Goal: Task Accomplishment & Management: Manage account settings

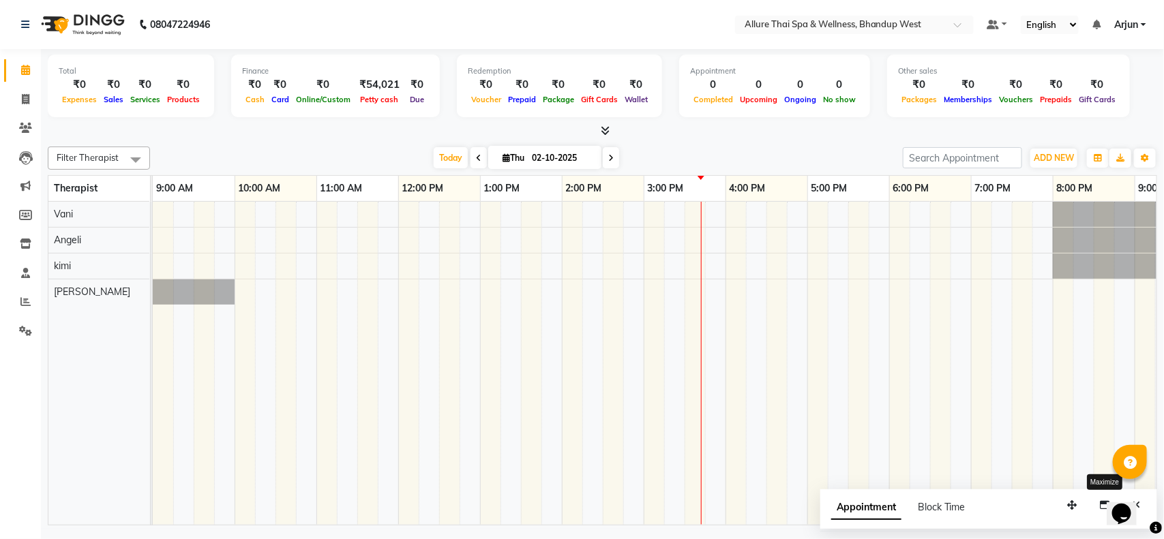
click at [754, 256] on div at bounding box center [766, 363] width 1227 height 323
select select "86274"
select select "tentative"
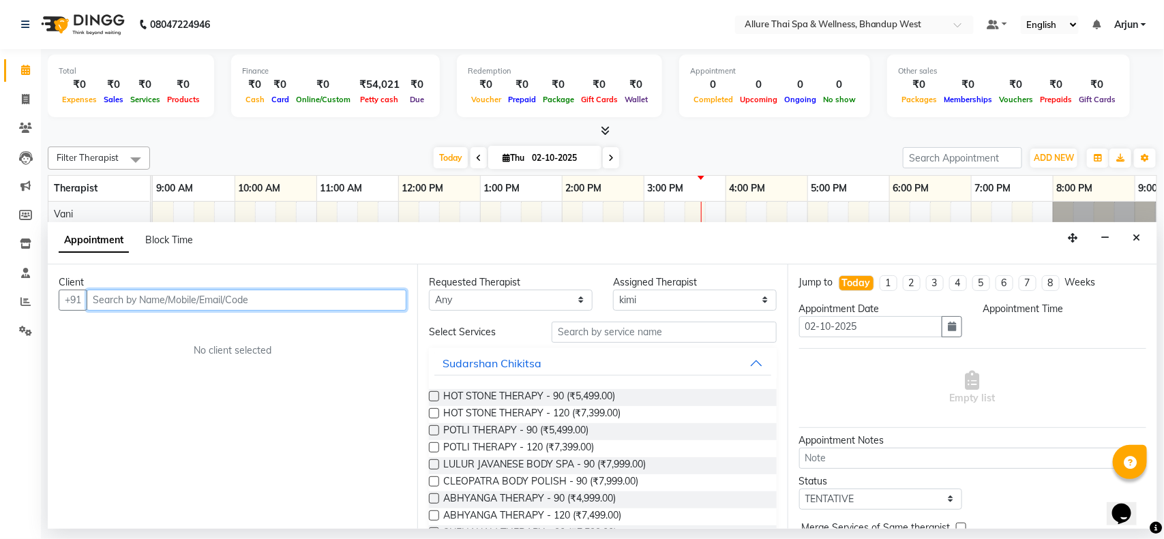
select select "975"
click at [820, 131] on div at bounding box center [602, 131] width 1109 height 14
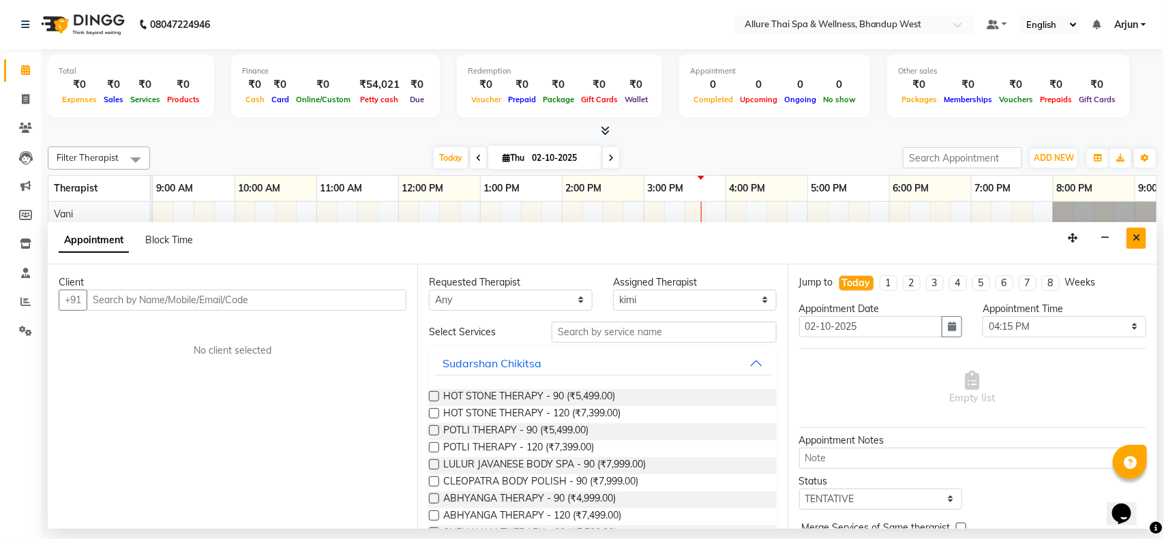
click at [1133, 237] on icon "Close" at bounding box center [1135, 238] width 7 height 10
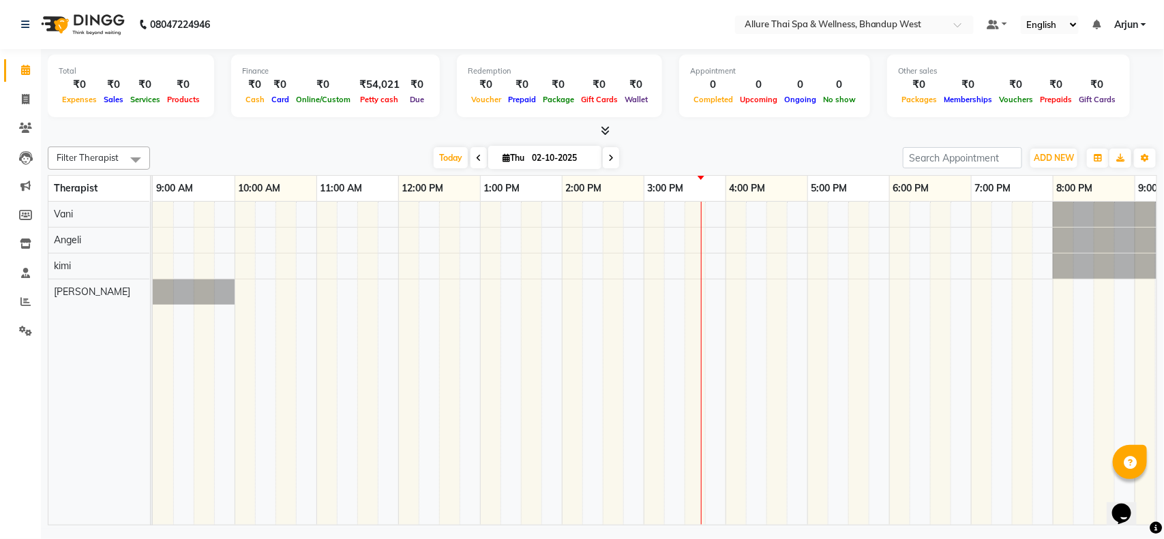
click at [588, 239] on div at bounding box center [766, 363] width 1227 height 323
select select "84287"
select select "tentative"
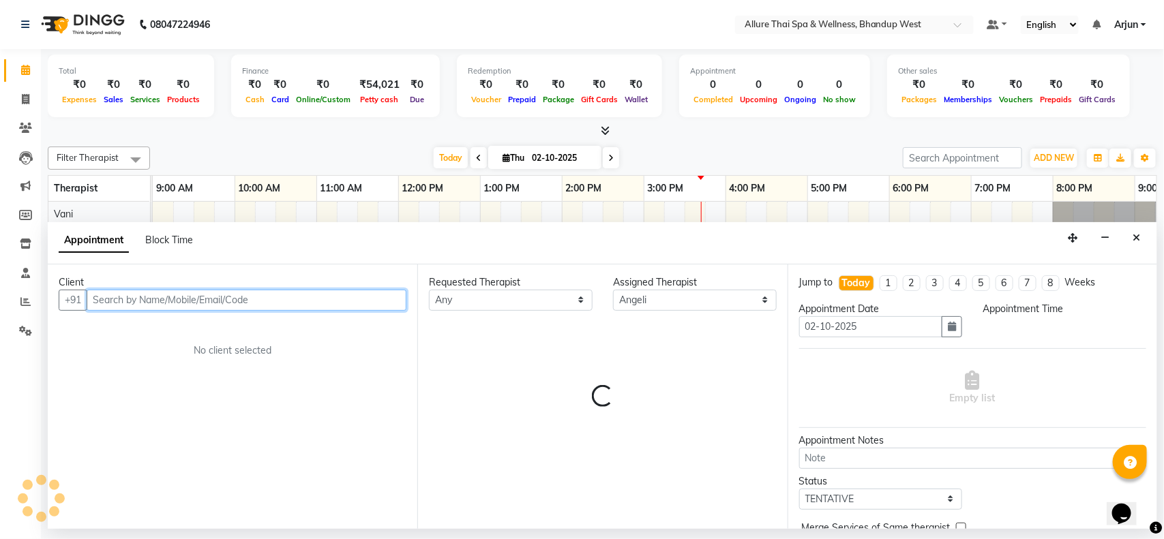
select select "855"
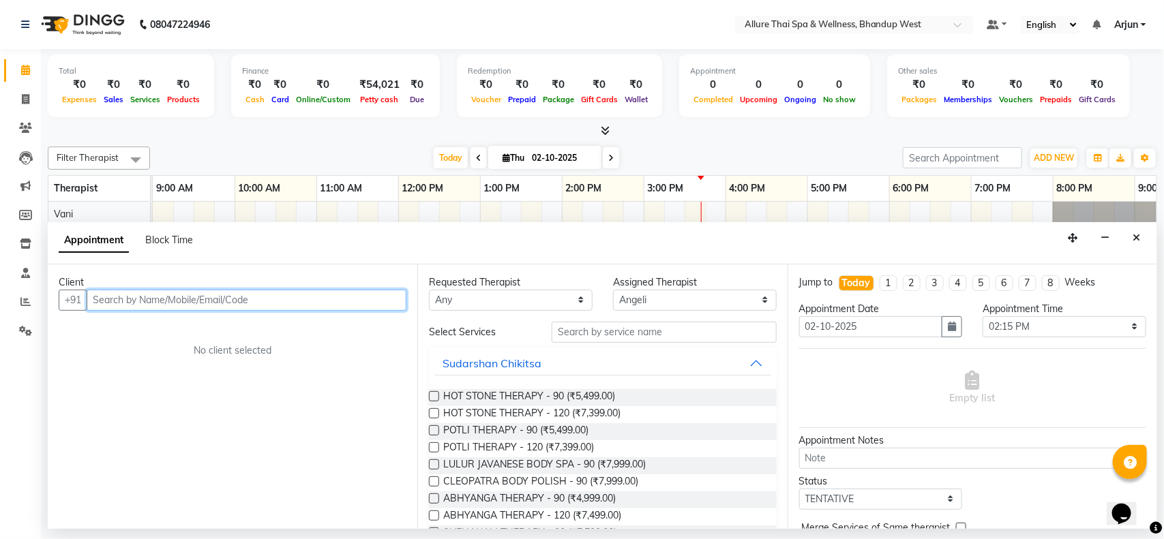
click at [392, 305] on input "text" at bounding box center [247, 300] width 320 height 21
paste input "7709197919"
type input "7709197919"
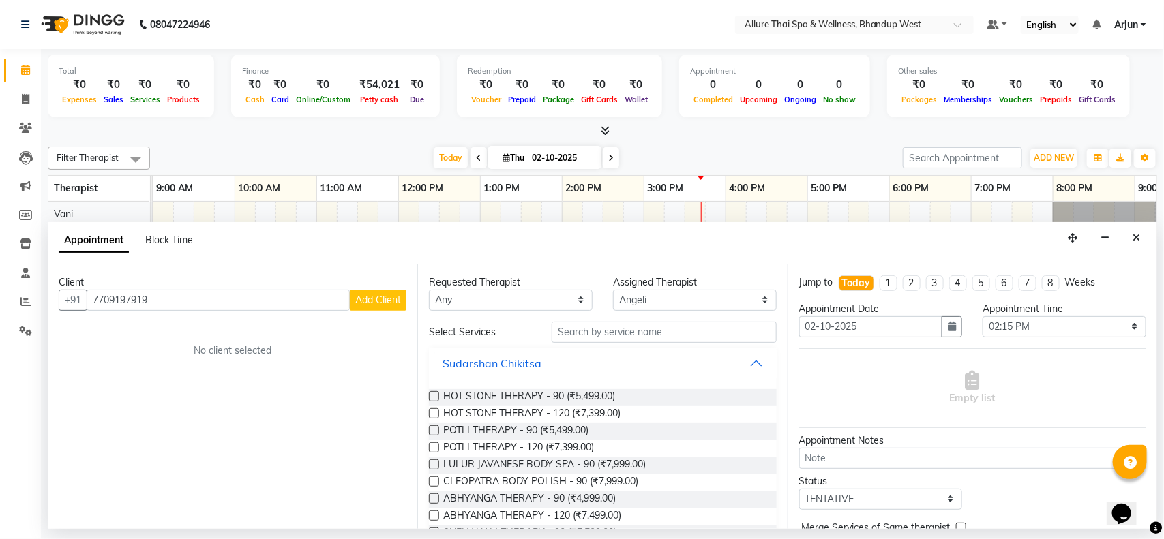
click at [377, 305] on span "Add Client" at bounding box center [378, 300] width 46 height 12
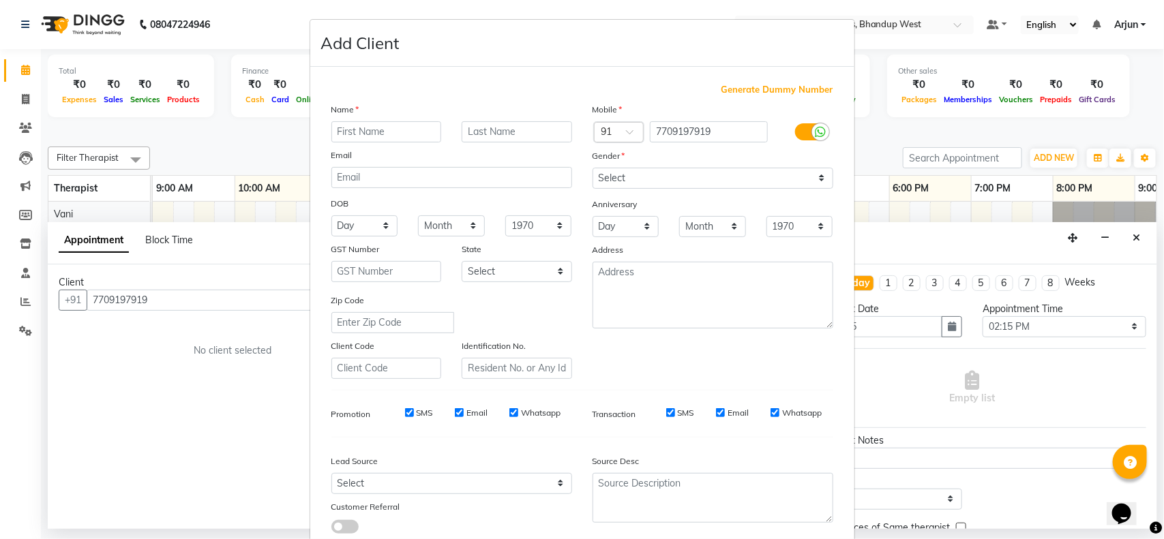
click at [382, 138] on input "text" at bounding box center [386, 131] width 110 height 21
type input "Mahesh"
click at [774, 171] on select "Select [DEMOGRAPHIC_DATA] [DEMOGRAPHIC_DATA] Other Prefer Not To Say" at bounding box center [712, 178] width 241 height 21
select select "[DEMOGRAPHIC_DATA]"
click at [592, 168] on select "Select [DEMOGRAPHIC_DATA] [DEMOGRAPHIC_DATA] Other Prefer Not To Say" at bounding box center [712, 178] width 241 height 21
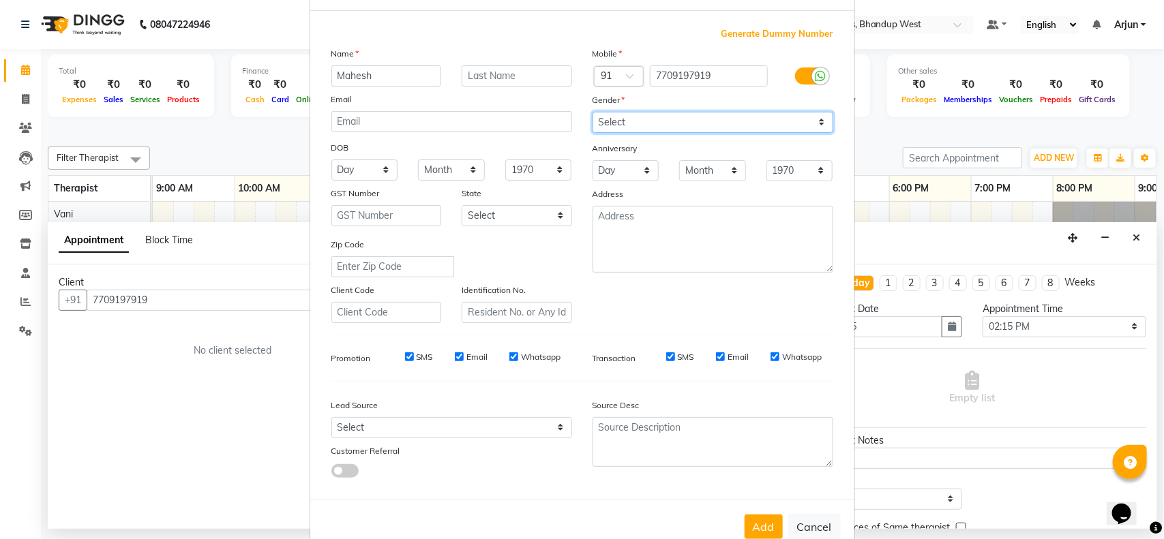
scroll to position [85, 0]
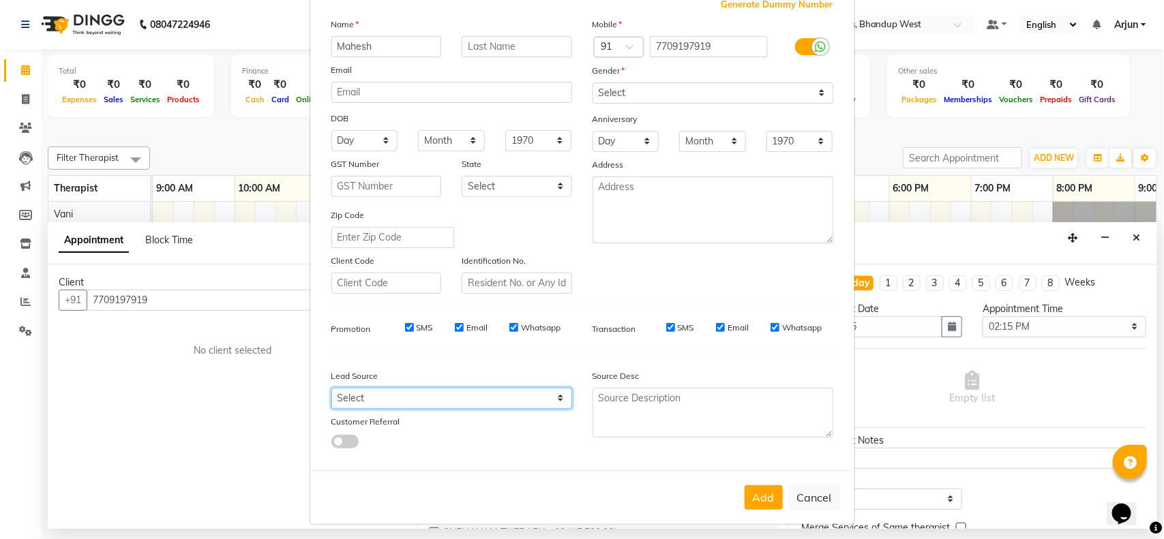
click at [549, 390] on select "Select Walk-in Referral Internet Friend Word of Mouth Advertisement Facebook Ju…" at bounding box center [451, 398] width 241 height 21
select select "55736"
click at [331, 388] on select "Select Walk-in Referral Internet Friend Word of Mouth Advertisement Facebook Ju…" at bounding box center [451, 398] width 241 height 21
click at [750, 488] on button "Add" at bounding box center [763, 497] width 38 height 25
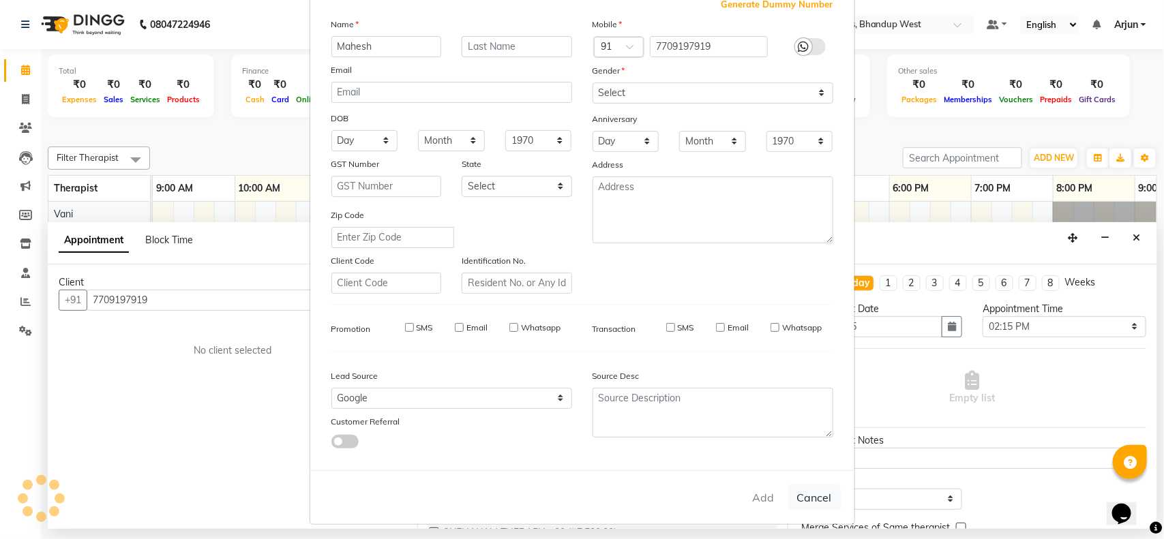
select select
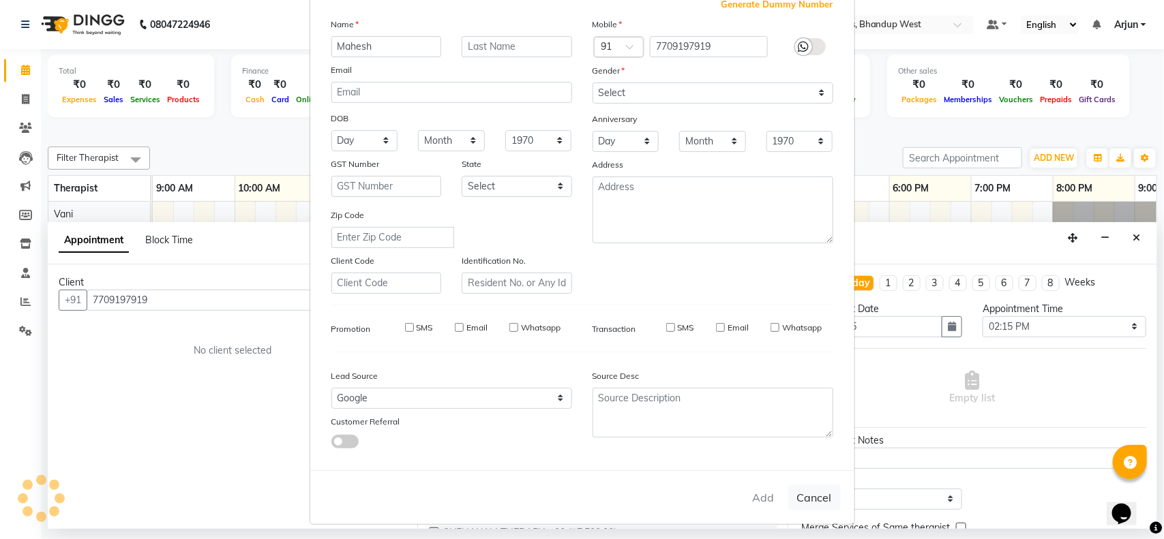
select select
checkbox input "false"
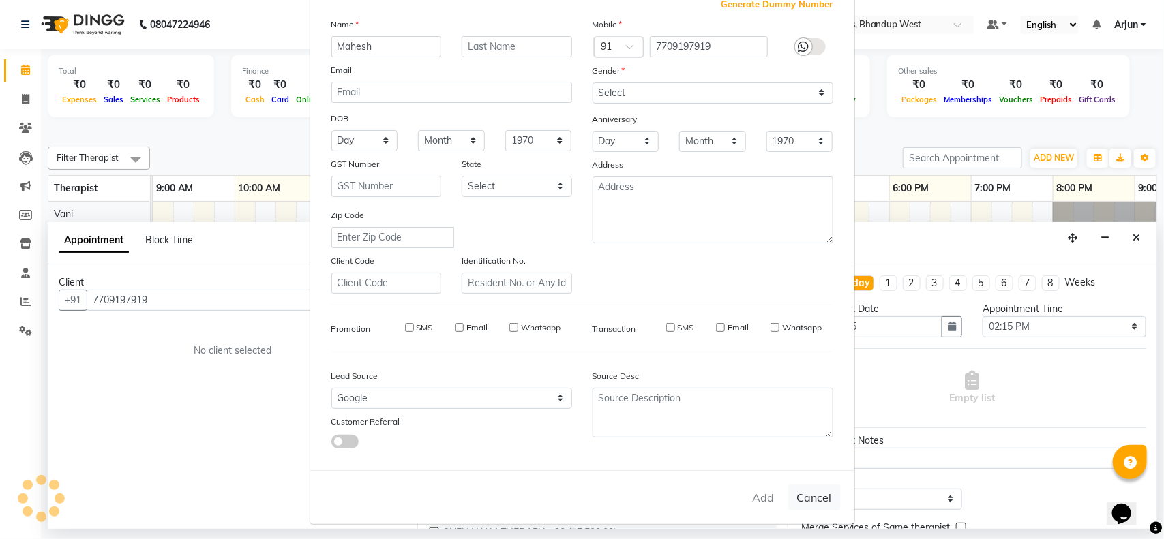
checkbox input "false"
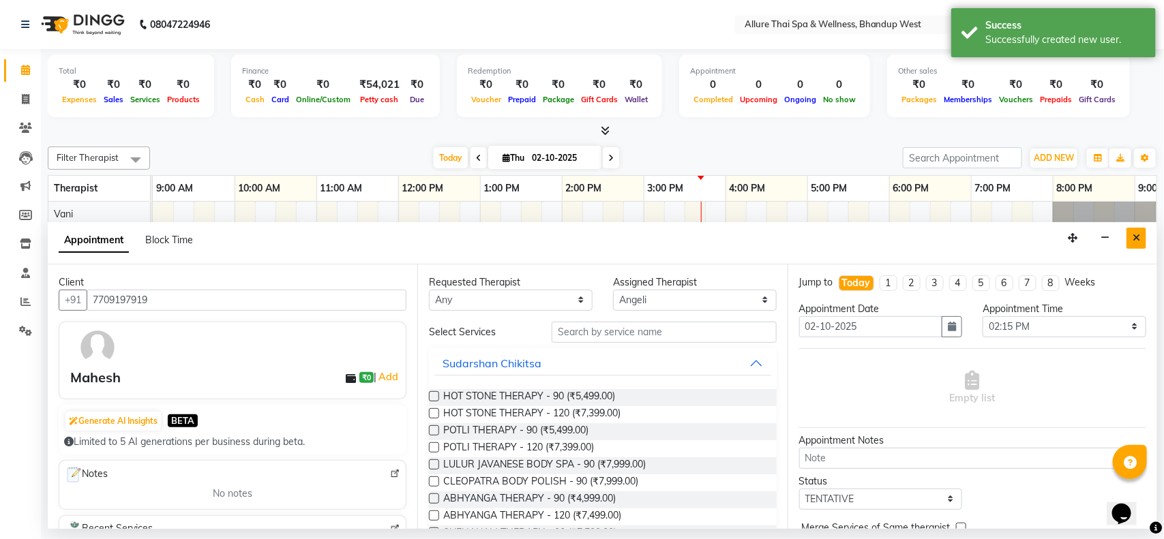
click at [1129, 239] on button "Close" at bounding box center [1136, 238] width 20 height 21
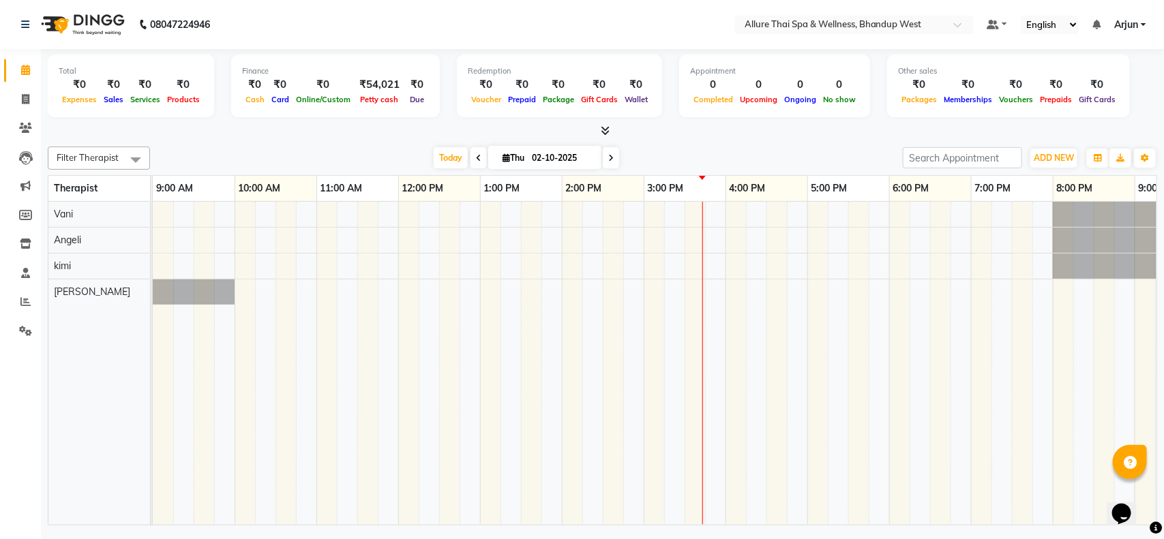
click at [594, 244] on div at bounding box center [766, 363] width 1227 height 323
select select "84287"
select select "855"
select select "tentative"
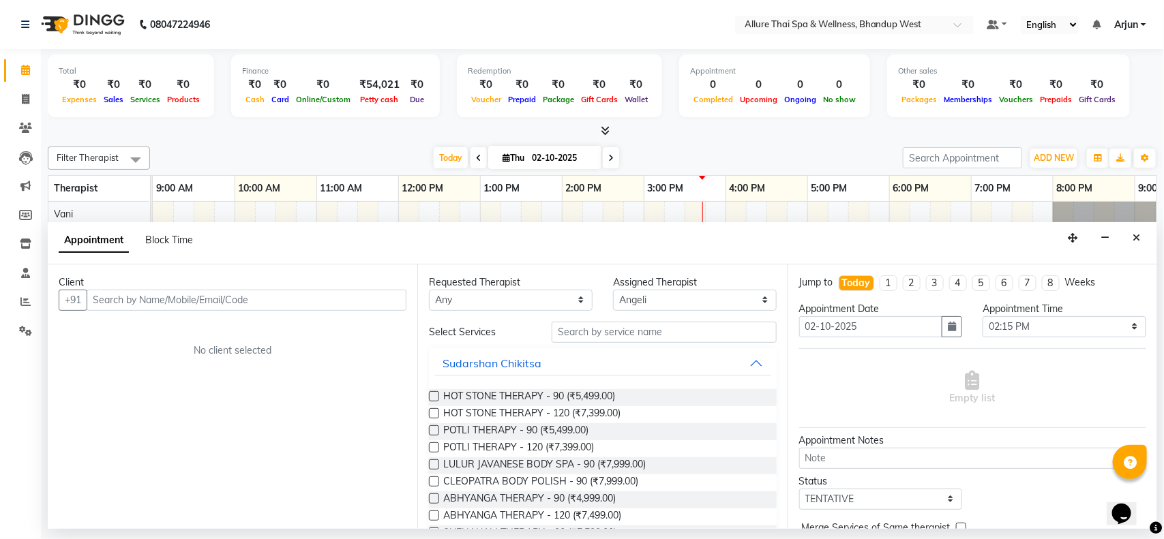
click at [363, 284] on div "Client" at bounding box center [233, 282] width 348 height 14
click at [342, 295] on input "text" at bounding box center [247, 300] width 320 height 21
paste input "7709197919"
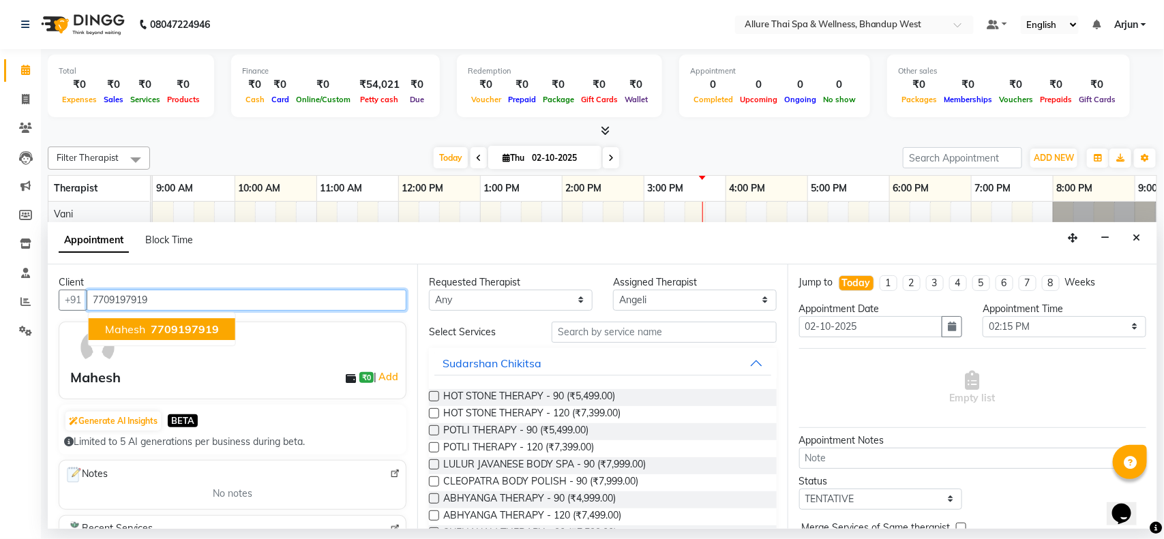
type input "7709197919"
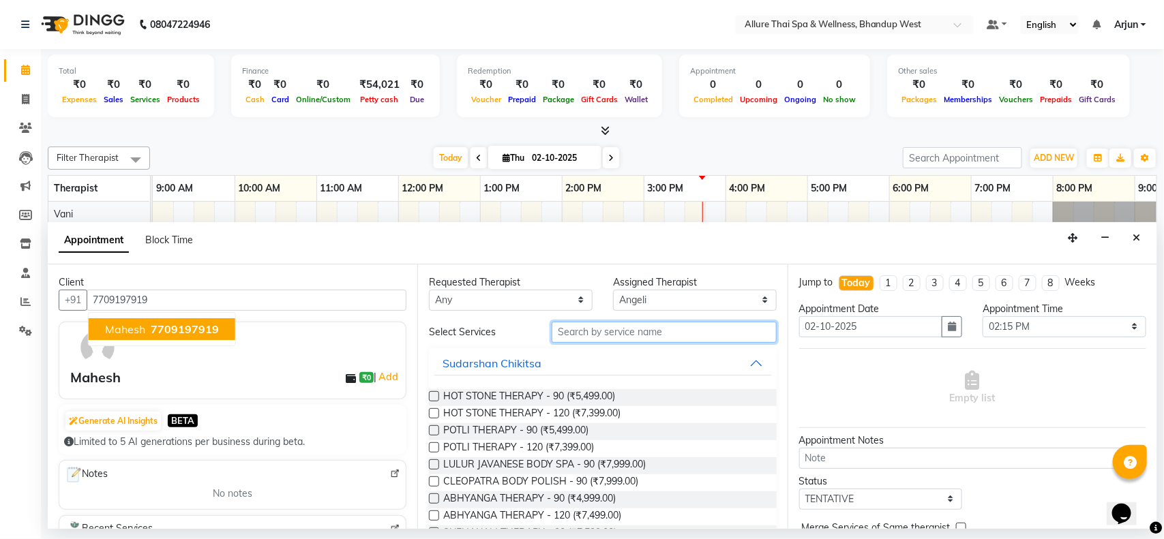
click at [706, 334] on input "text" at bounding box center [663, 332] width 225 height 21
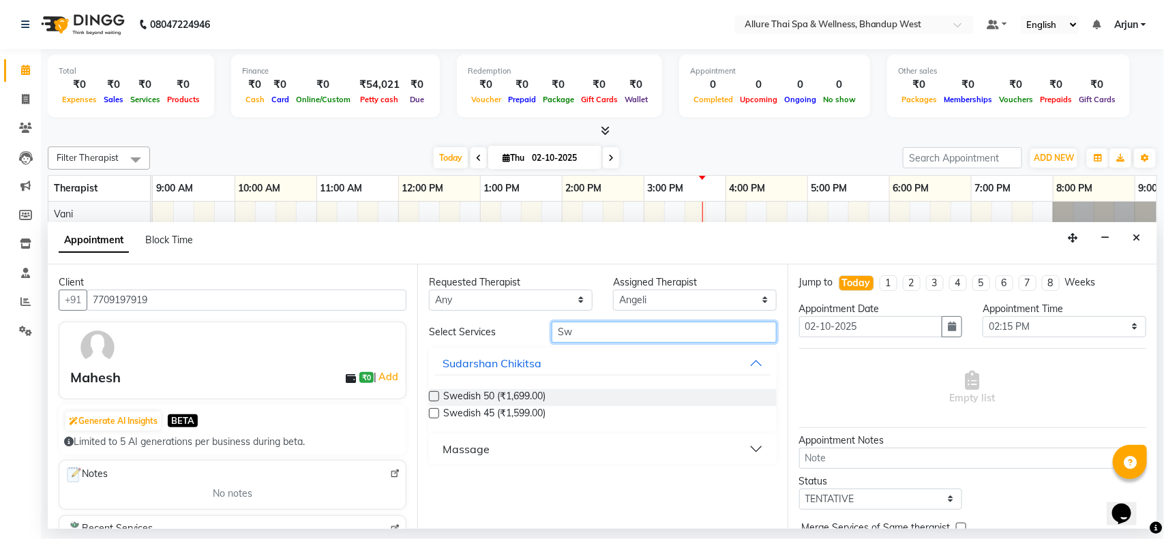
type input "Sw"
click at [741, 441] on button "Massage" at bounding box center [602, 449] width 336 height 25
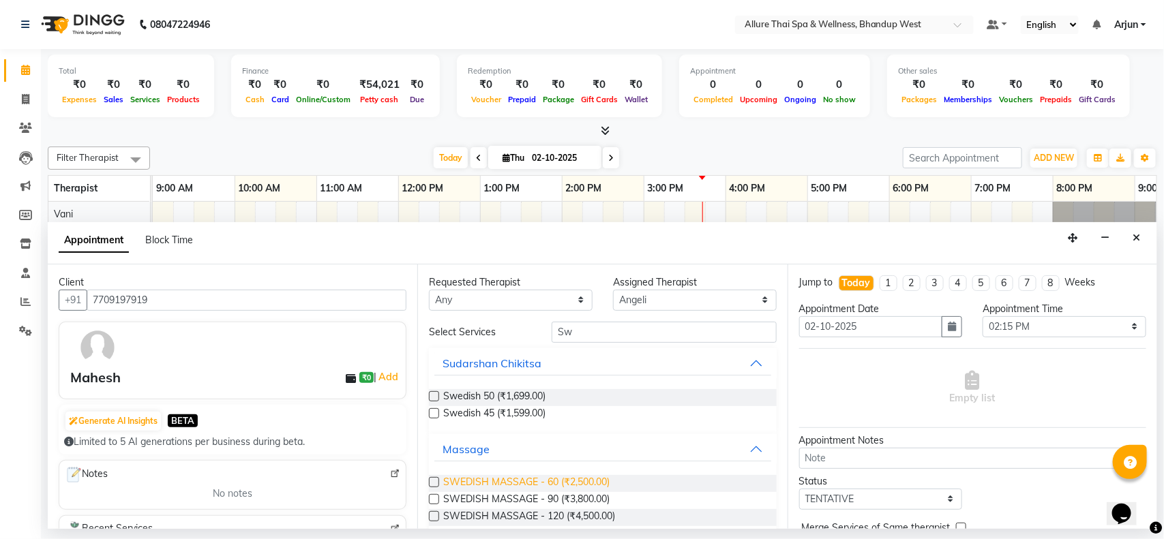
click at [563, 484] on span "SWEDISH MASSAGE - 60 (₹2,500.00)" at bounding box center [526, 483] width 166 height 17
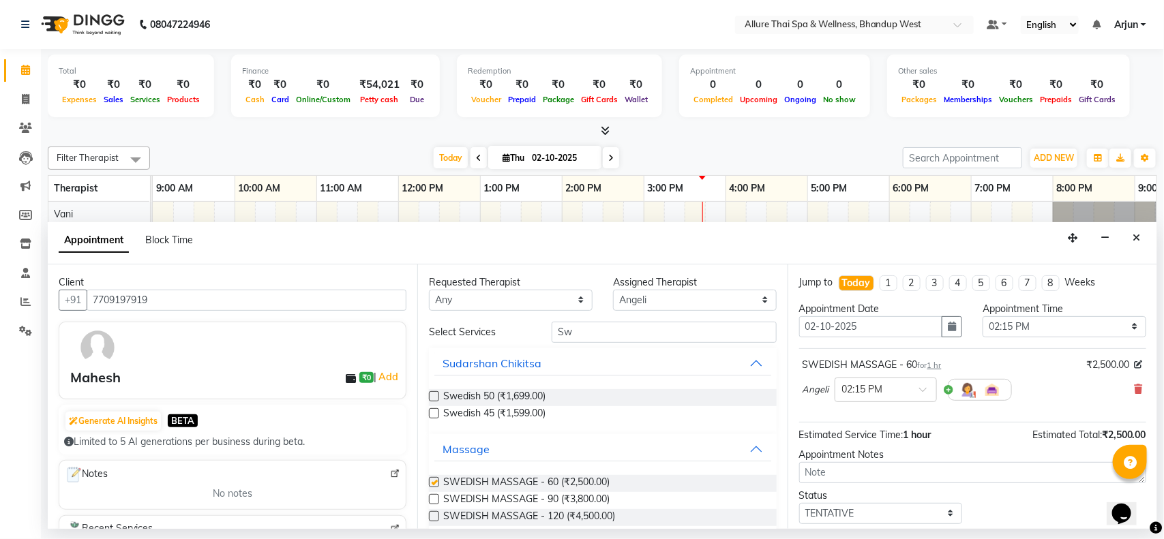
checkbox input "false"
click at [1074, 324] on select "Select 10:00 AM 10:15 AM 10:30 AM 10:45 AM 11:00 AM 11:15 AM 11:30 AM 11:45 AM …" at bounding box center [1064, 326] width 164 height 21
click at [905, 229] on div "Appointment Block Time" at bounding box center [602, 243] width 1109 height 42
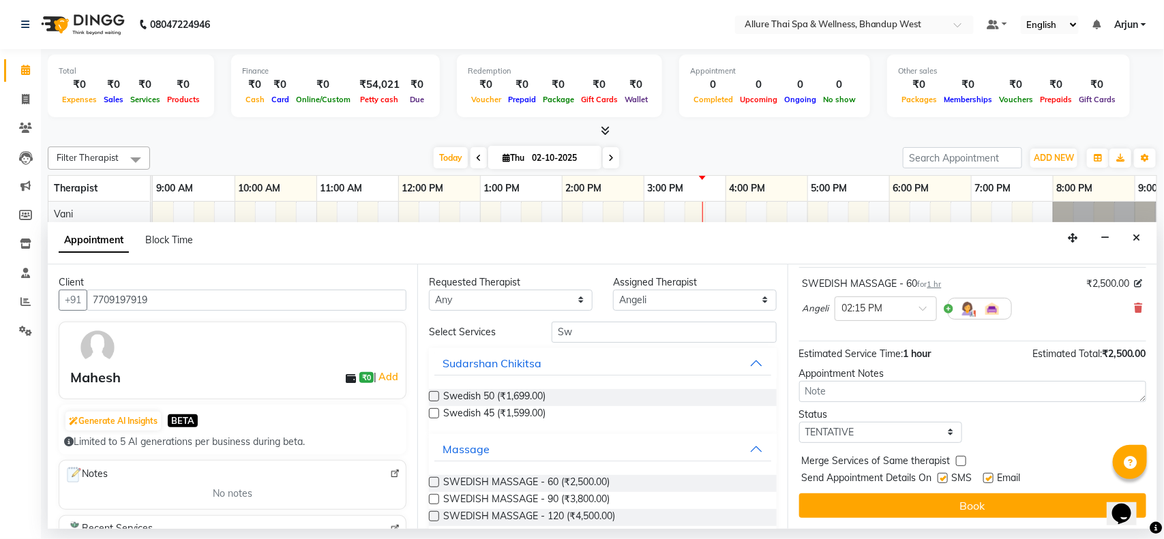
click at [943, 482] on label at bounding box center [942, 478] width 10 height 10
click at [943, 482] on input "checkbox" at bounding box center [941, 479] width 9 height 9
checkbox input "false"
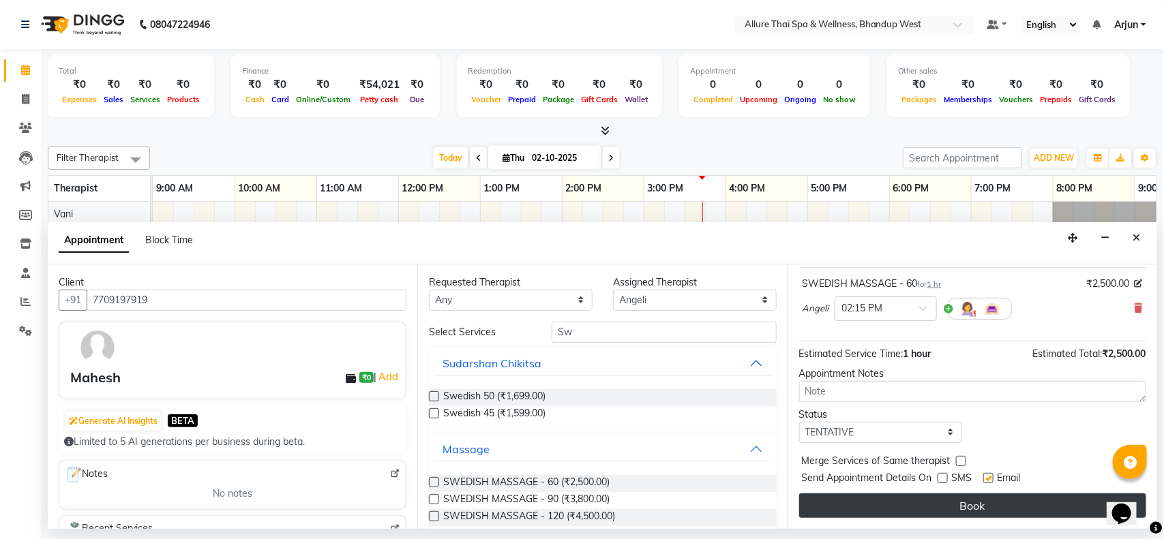
click at [941, 496] on button "Book" at bounding box center [972, 506] width 347 height 25
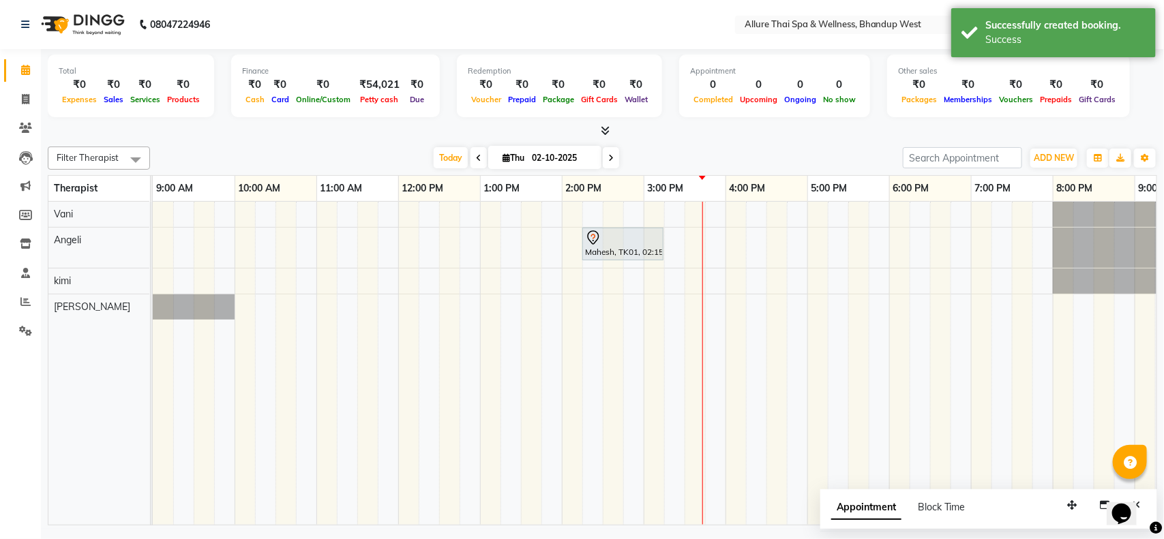
click at [669, 210] on div "Mahesh, TK01, 02:15 PM-03:15 PM, SWEDISH MASSAGE - 60" at bounding box center [766, 363] width 1227 height 323
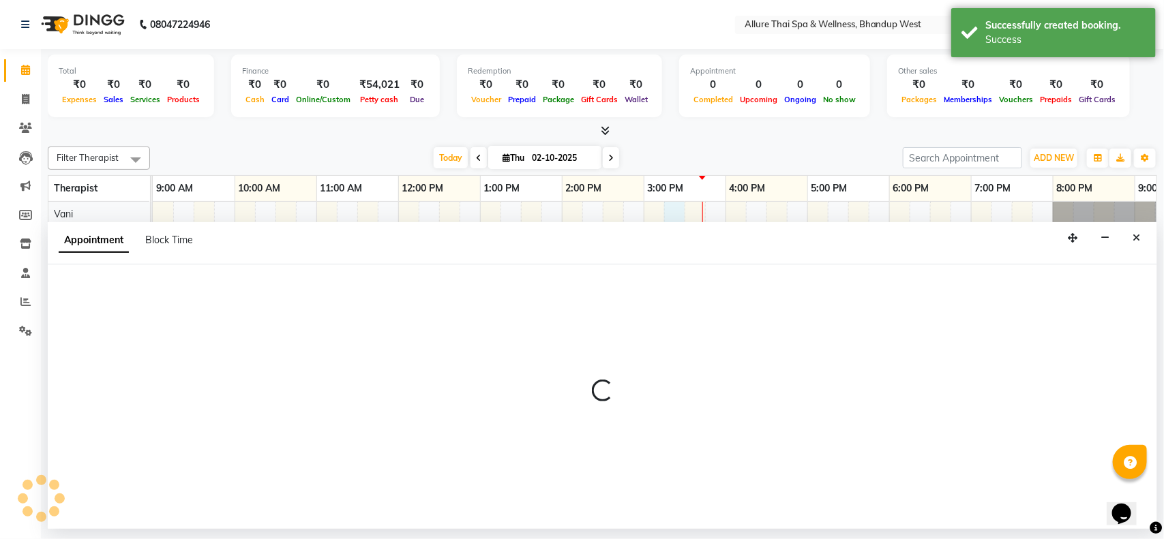
select select "84286"
select select "915"
select select "tentative"
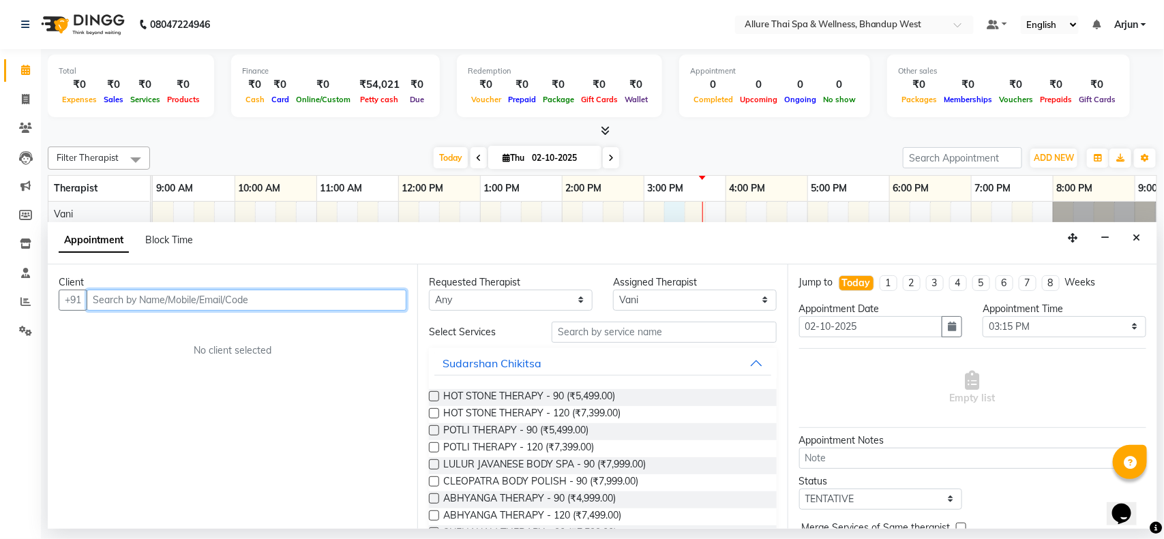
paste input "9320852226"
type input "9320852226"
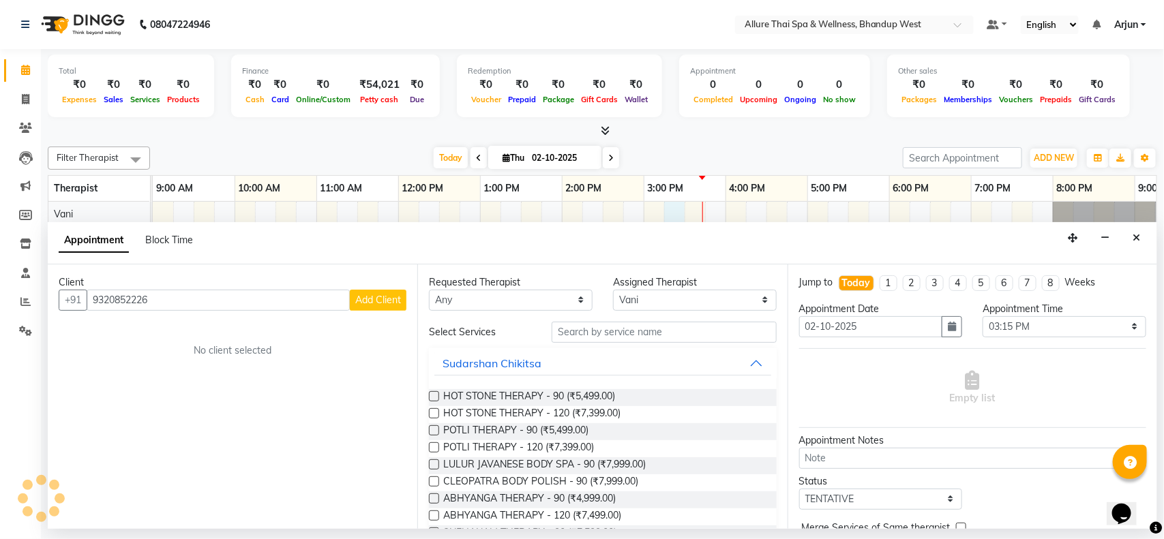
click at [376, 297] on span "Add Client" at bounding box center [378, 300] width 46 height 12
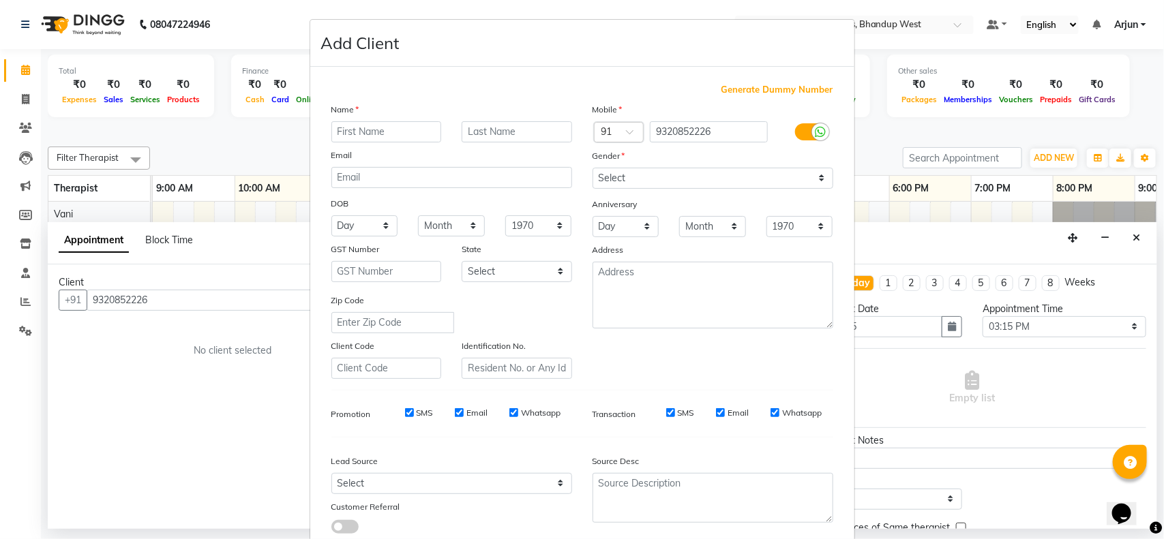
click at [390, 134] on input "text" at bounding box center [386, 131] width 110 height 21
paste input "praynash mehta"
type input "praynash mehta"
click at [796, 179] on select "Select [DEMOGRAPHIC_DATA] [DEMOGRAPHIC_DATA] Other Prefer Not To Say" at bounding box center [712, 178] width 241 height 21
select select "[DEMOGRAPHIC_DATA]"
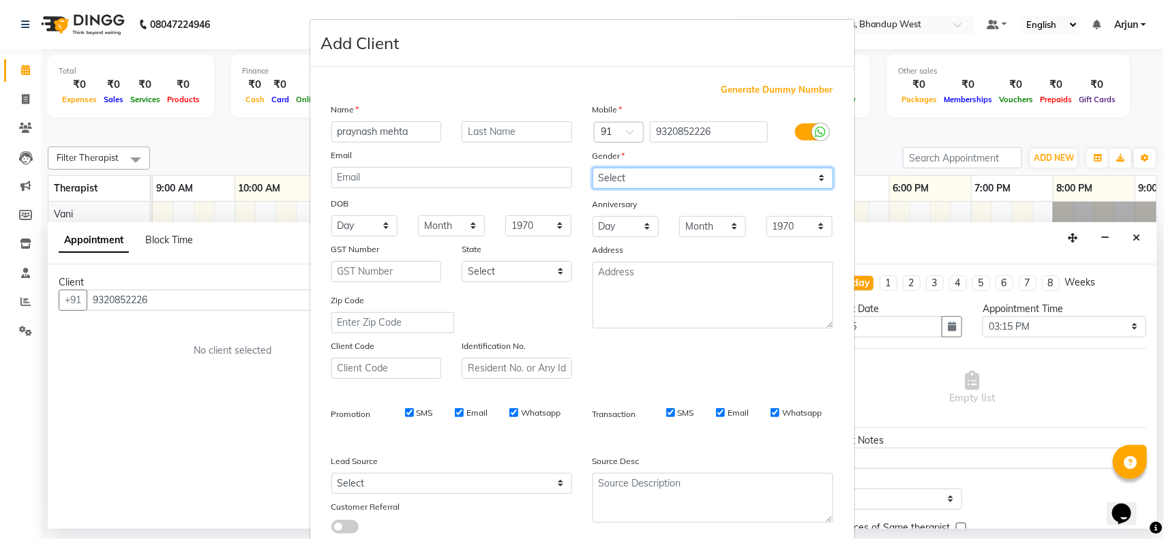
click at [592, 168] on select "Select [DEMOGRAPHIC_DATA] [DEMOGRAPHIC_DATA] Other Prefer Not To Say" at bounding box center [712, 178] width 241 height 21
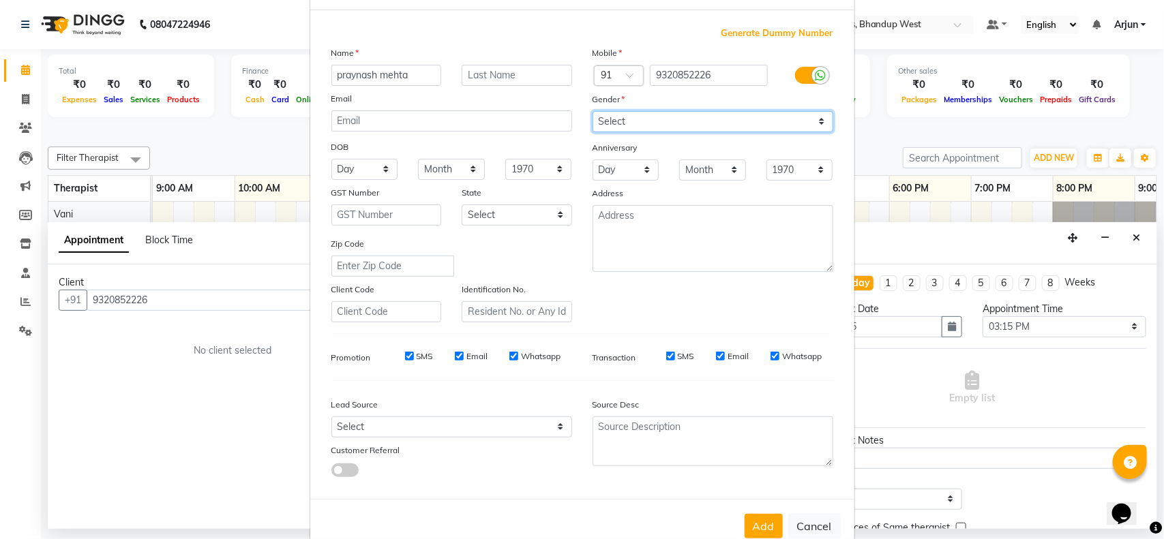
scroll to position [85, 0]
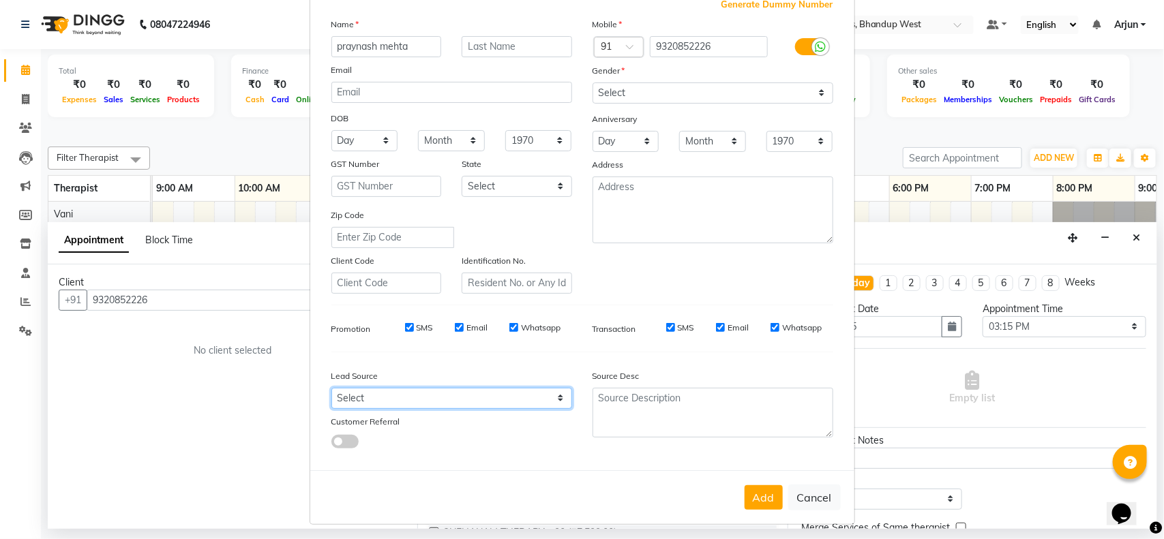
click at [528, 393] on select "Select Walk-in Referral Internet Friend Word of Mouth Advertisement Facebook Ju…" at bounding box center [451, 398] width 241 height 21
select select "55736"
click at [331, 388] on select "Select Walk-in Referral Internet Friend Word of Mouth Advertisement Facebook Ju…" at bounding box center [451, 398] width 241 height 21
click at [751, 492] on button "Add" at bounding box center [763, 497] width 38 height 25
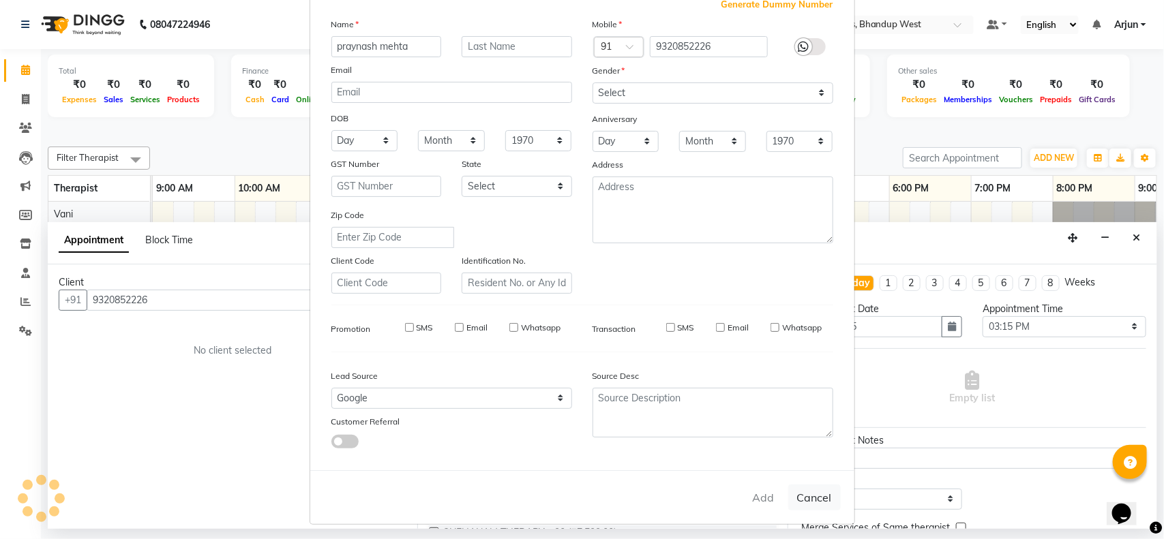
select select
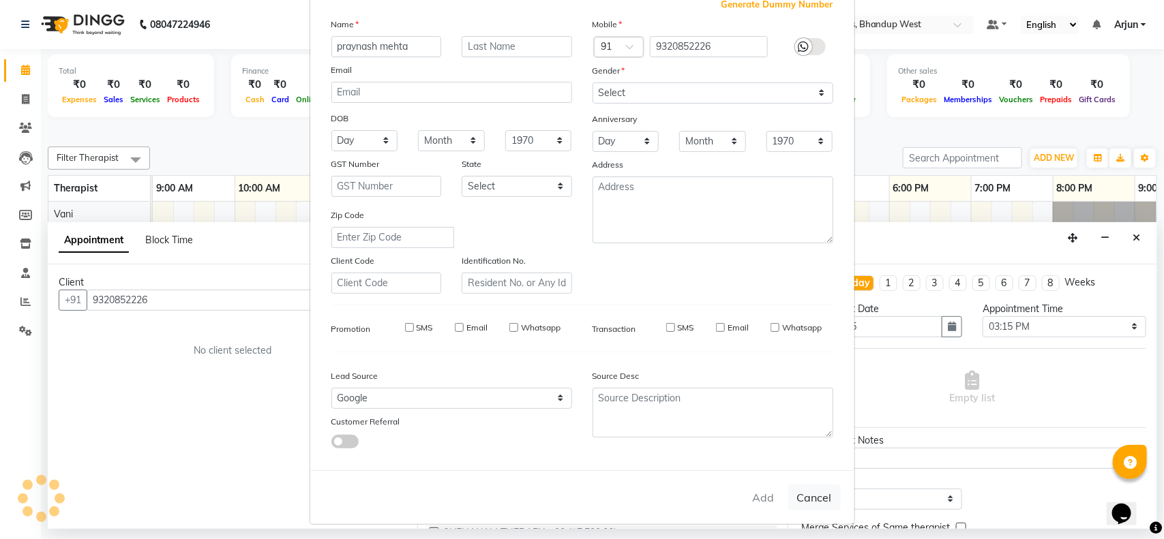
select select
checkbox input "false"
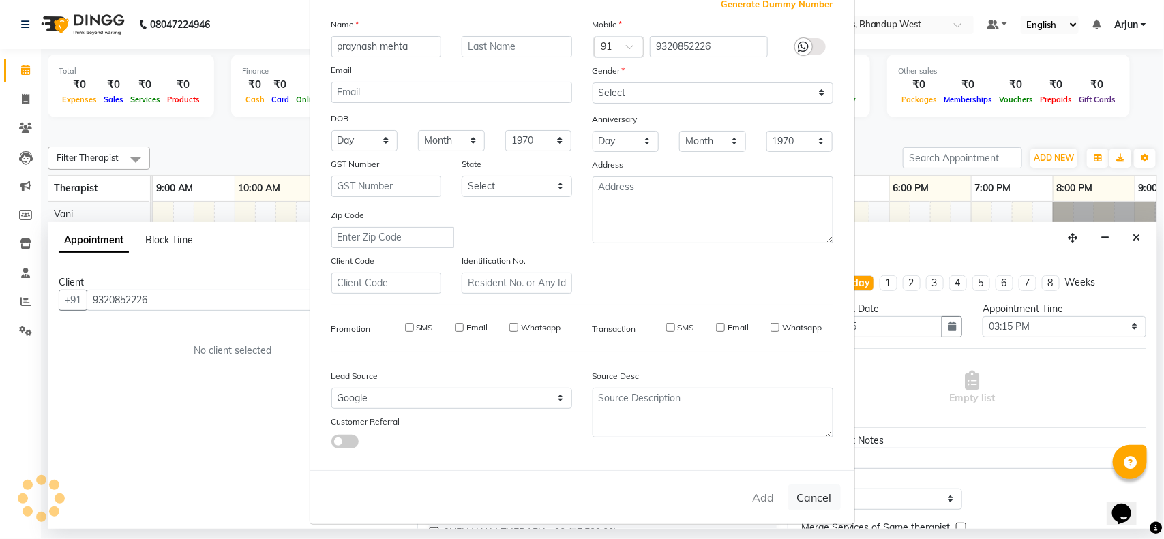
checkbox input "false"
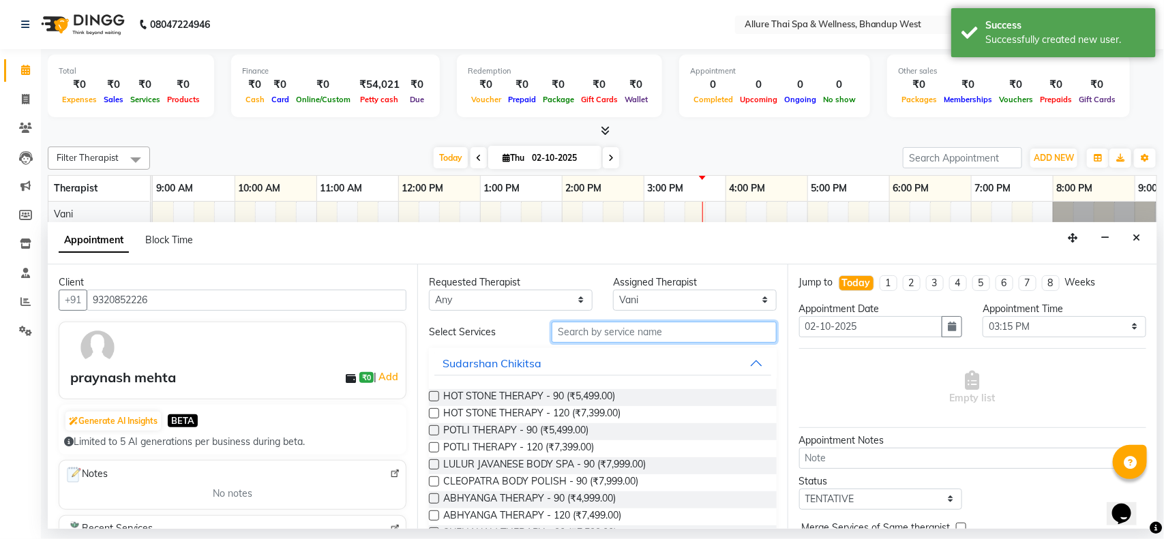
click at [711, 328] on input "text" at bounding box center [663, 332] width 225 height 21
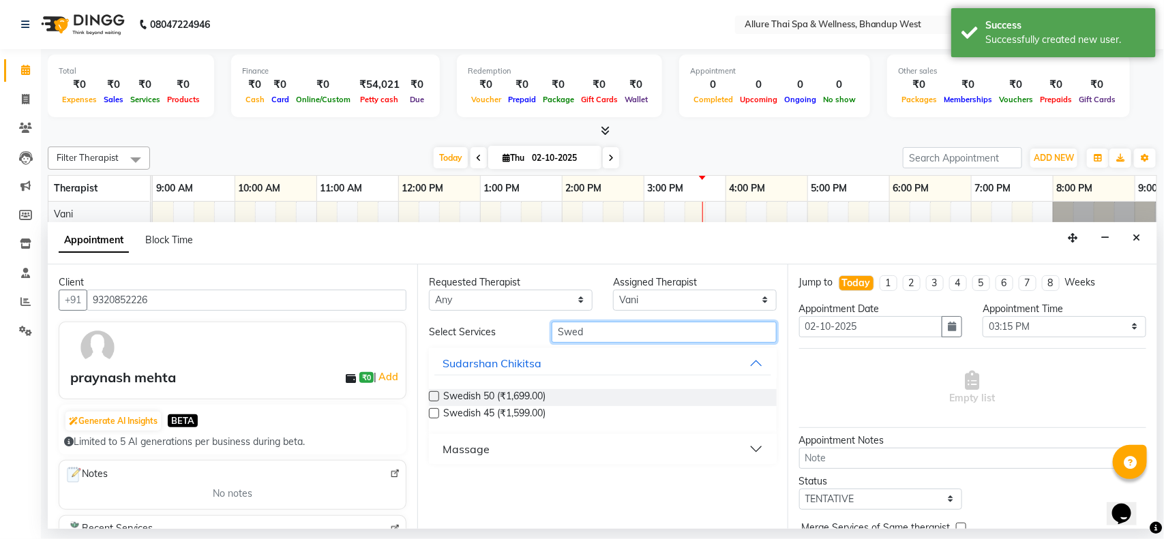
type input "Swed"
click at [724, 444] on button "Massage" at bounding box center [602, 449] width 336 height 25
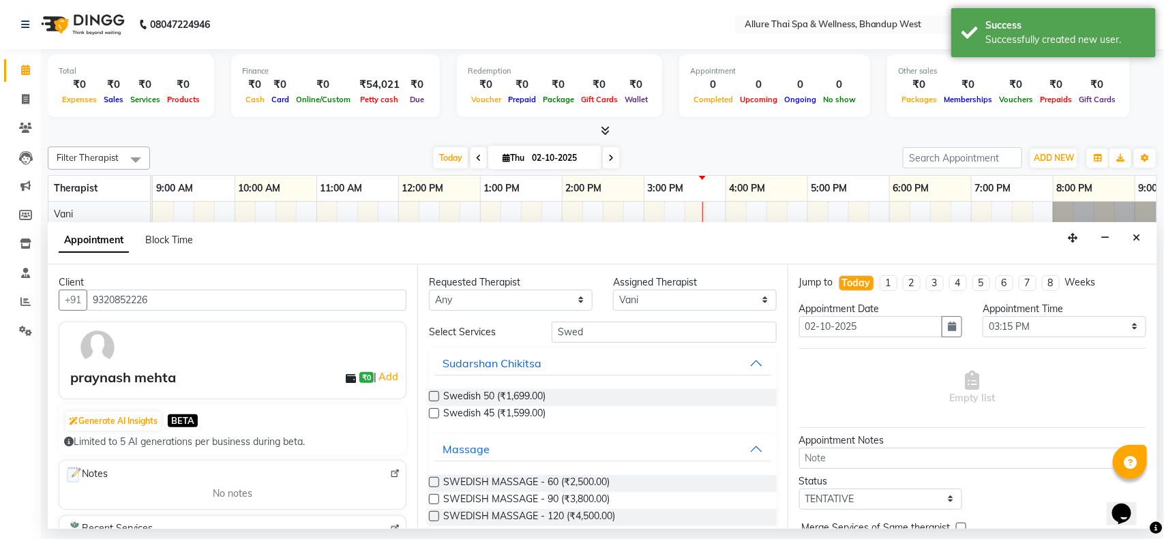
click at [641, 481] on div "SWEDISH MASSAGE - 60 (₹2,500.00)" at bounding box center [602, 483] width 347 height 17
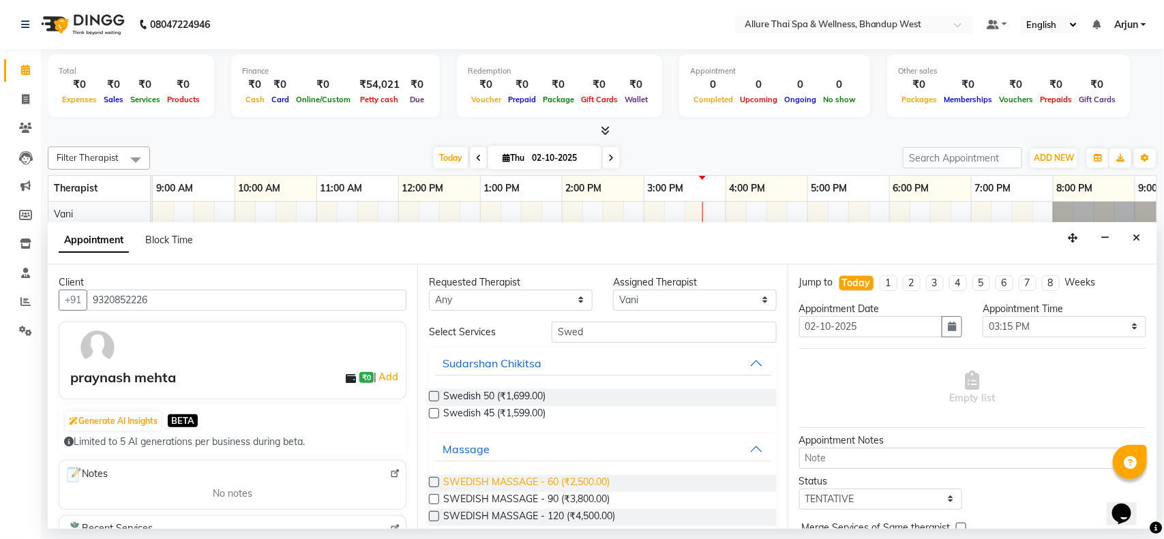
click at [579, 485] on span "SWEDISH MASSAGE - 60 (₹2,500.00)" at bounding box center [526, 483] width 166 height 17
checkbox input "false"
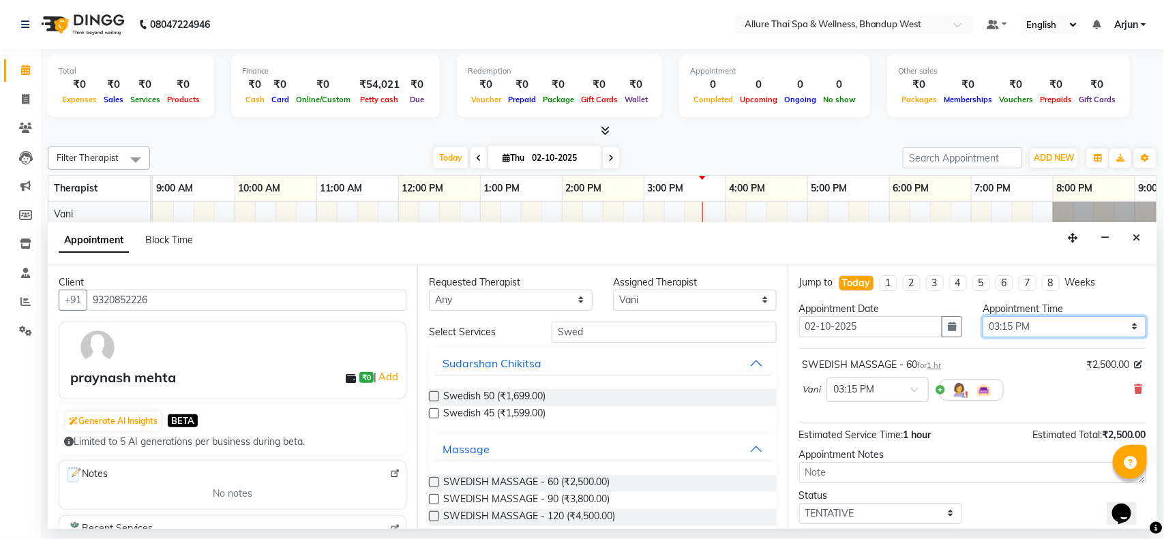
click at [1119, 329] on select "Select 10:00 AM 10:15 AM 10:30 AM 10:45 AM 11:00 AM 11:15 AM 11:30 AM 11:45 AM …" at bounding box center [1064, 326] width 164 height 21
click at [902, 252] on div "Appointment Block Time" at bounding box center [602, 243] width 1109 height 42
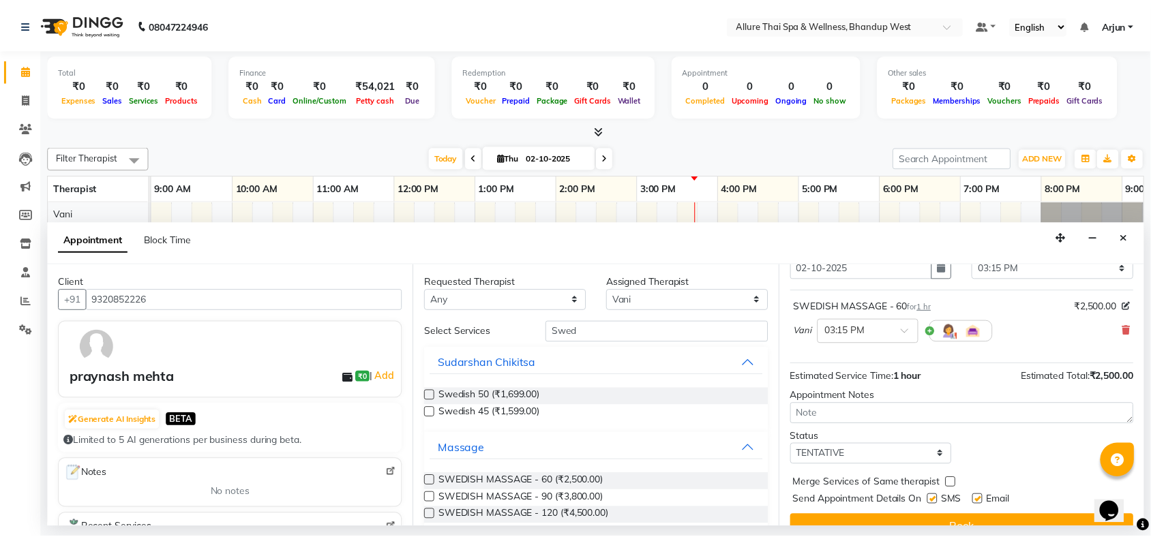
scroll to position [82, 0]
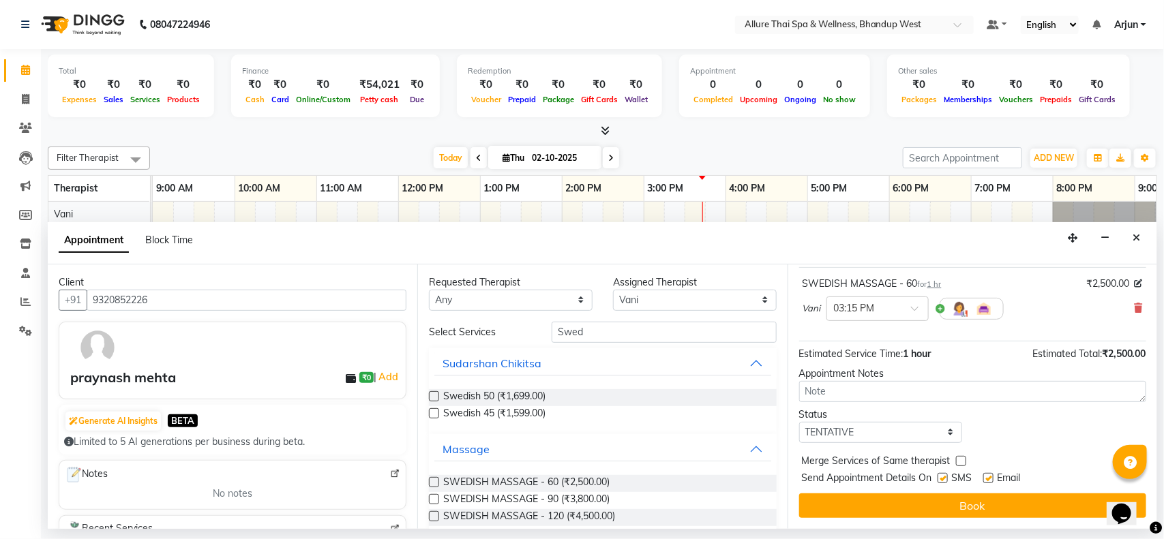
click at [944, 479] on label at bounding box center [942, 478] width 10 height 10
click at [944, 479] on input "checkbox" at bounding box center [941, 479] width 9 height 9
checkbox input "false"
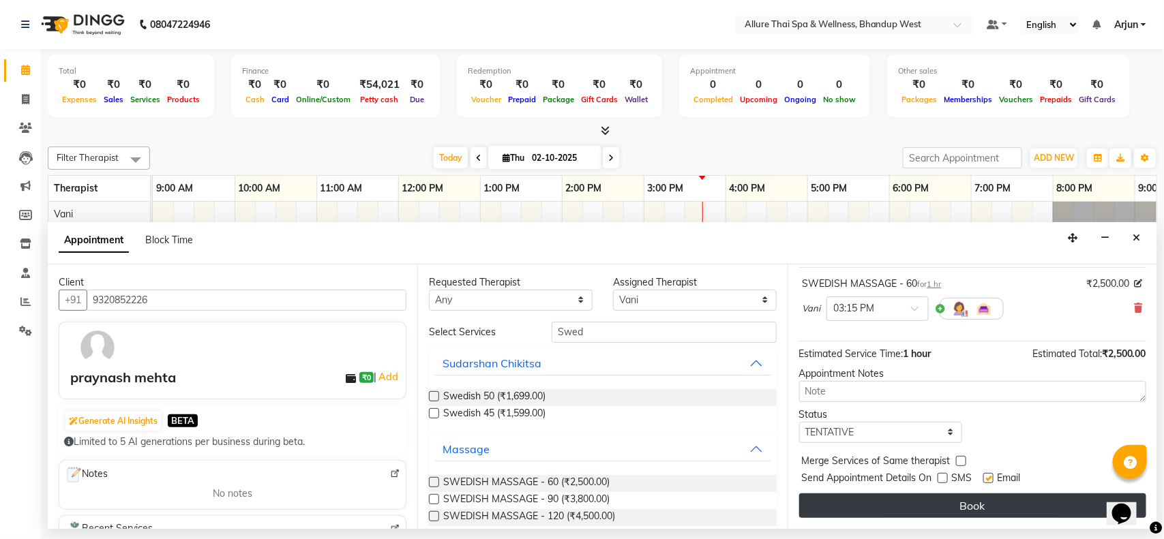
click at [952, 506] on button "Book" at bounding box center [972, 506] width 347 height 25
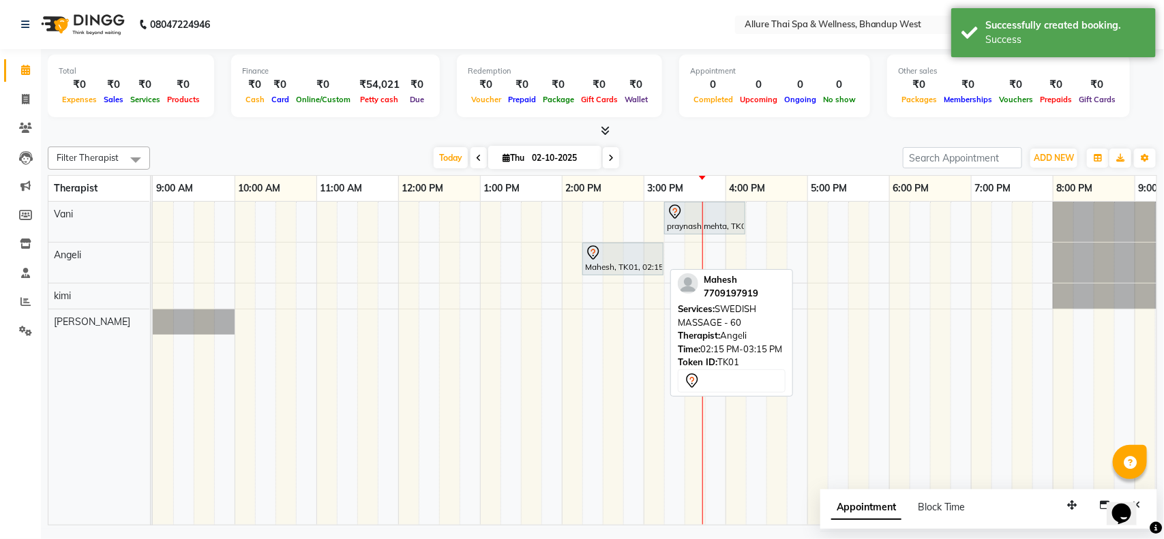
click at [611, 269] on div "Mahesh, TK01, 02:15 PM-03:15 PM, SWEDISH MASSAGE - 60" at bounding box center [623, 259] width 78 height 29
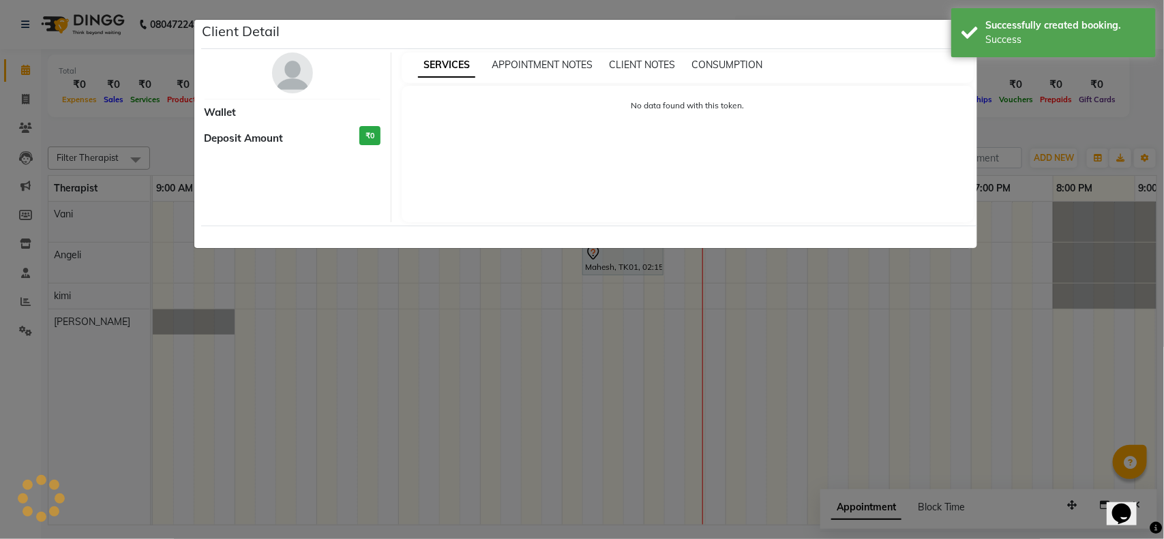
select select "7"
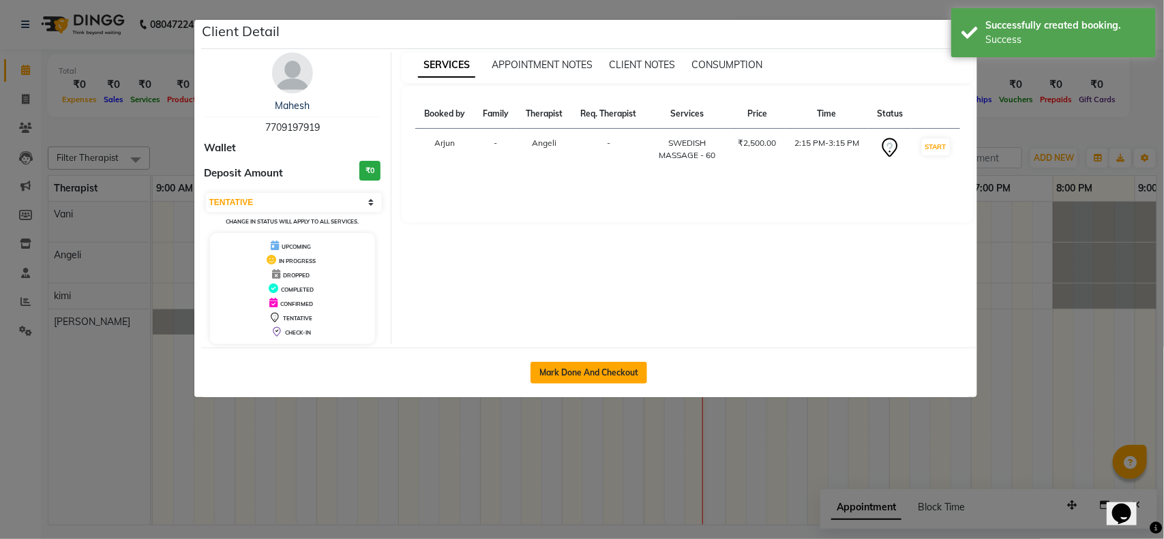
click at [609, 377] on button "Mark Done And Checkout" at bounding box center [588, 373] width 117 height 22
select select "service"
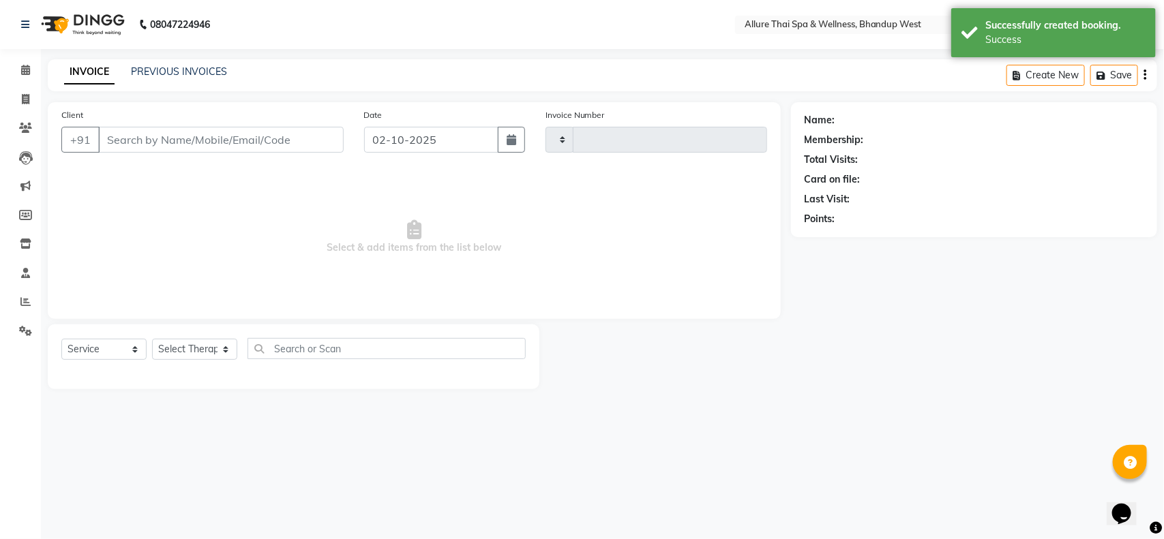
type input "0461"
select select "8527"
select select "package"
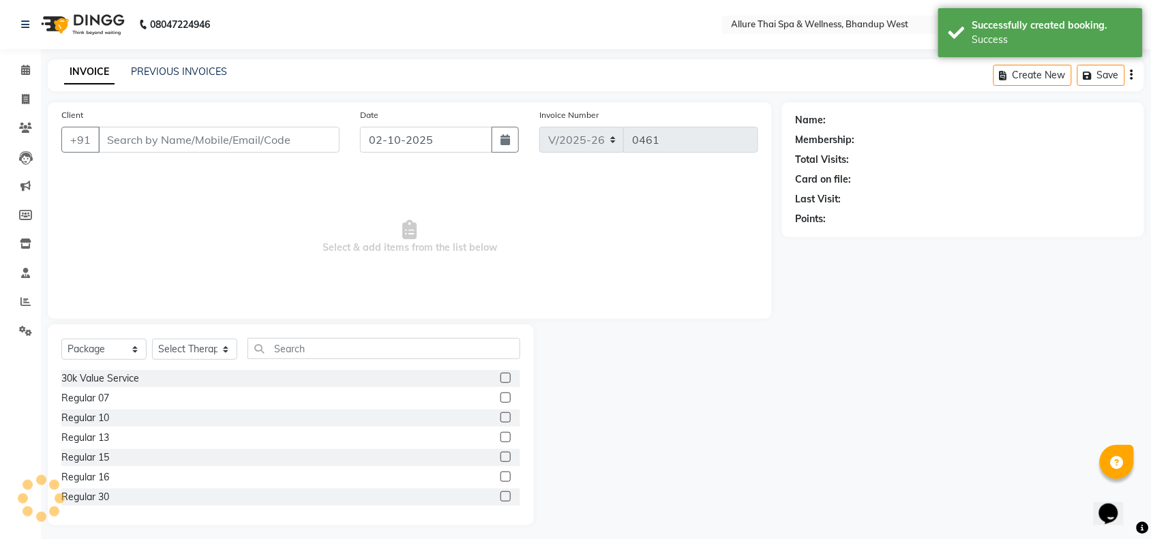
type input "7709197919"
select select "84287"
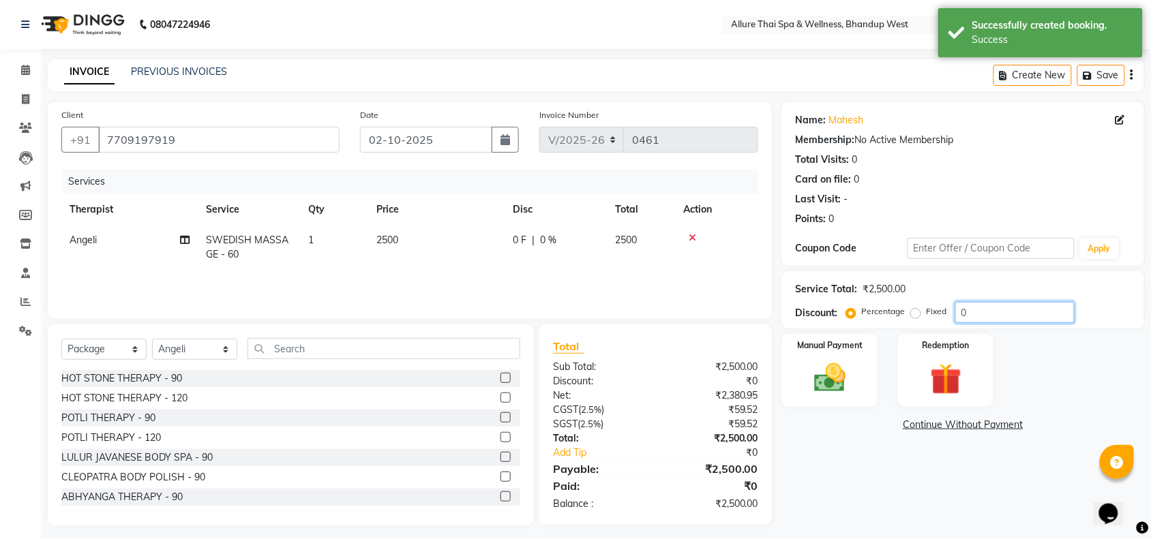
click at [992, 310] on input "0" at bounding box center [1014, 312] width 119 height 21
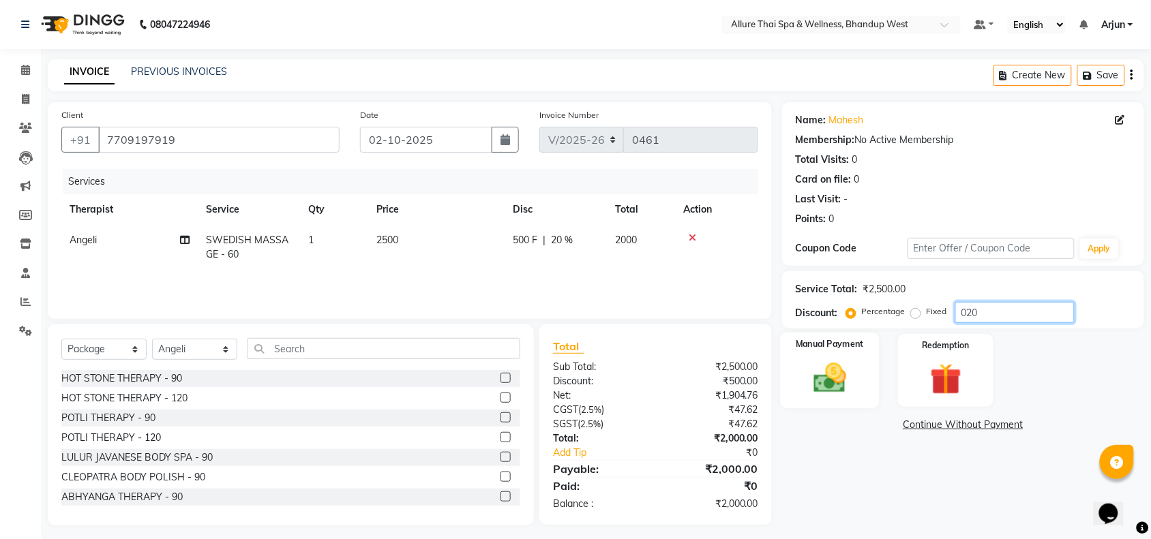
type input "020"
click at [847, 391] on img at bounding box center [829, 377] width 53 height 37
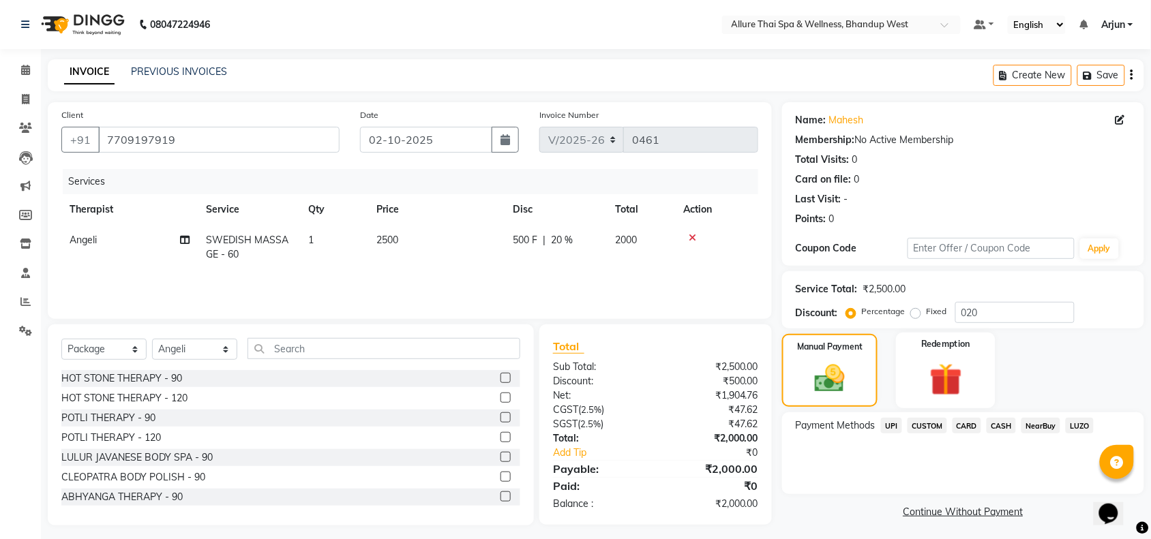
scroll to position [5, 0]
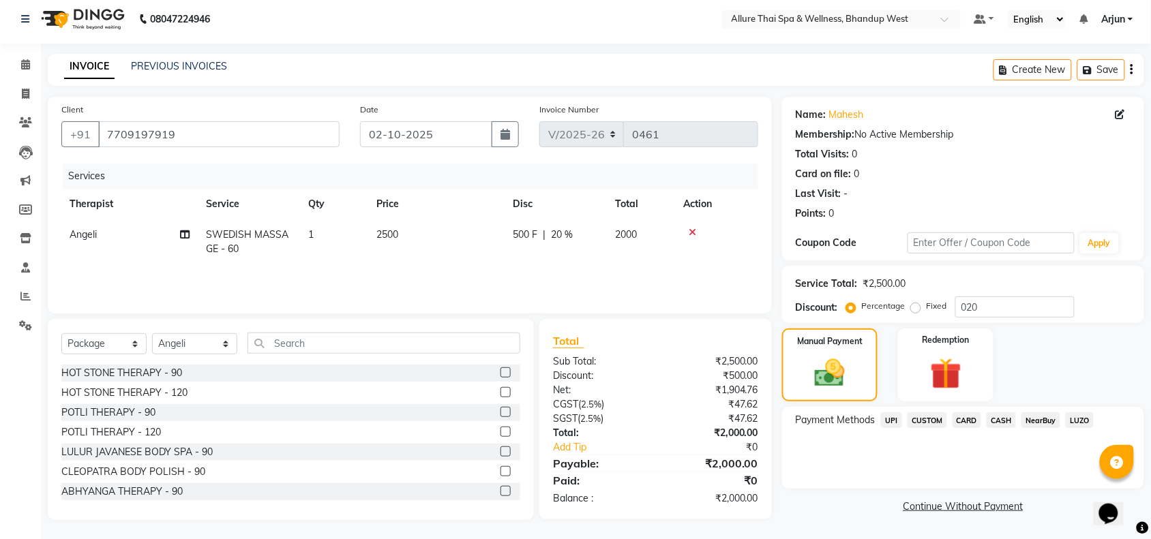
click at [965, 414] on span "CARD" at bounding box center [966, 420] width 29 height 16
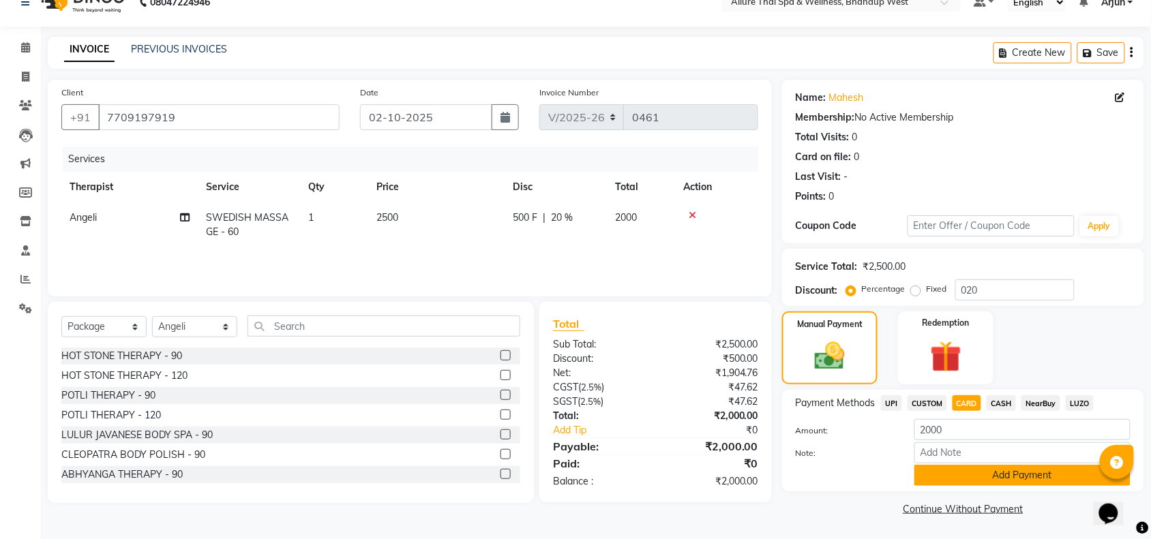
click at [951, 476] on button "Add Payment" at bounding box center [1022, 475] width 216 height 21
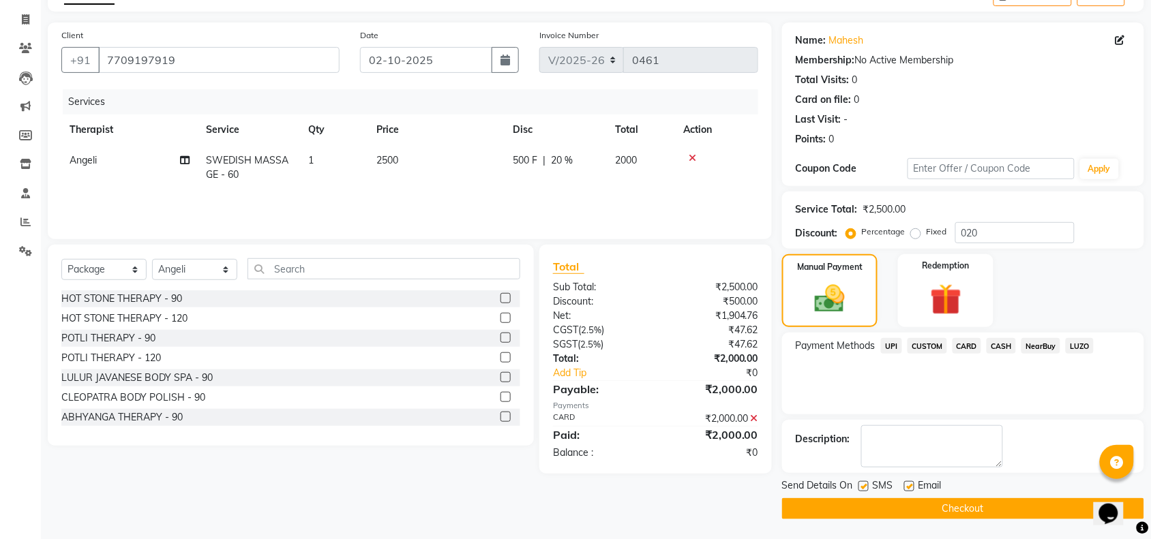
scroll to position [80, 0]
click at [866, 485] on label at bounding box center [863, 486] width 10 height 10
click at [866, 485] on input "checkbox" at bounding box center [862, 486] width 9 height 9
checkbox input "false"
click at [873, 506] on button "Checkout" at bounding box center [963, 508] width 362 height 21
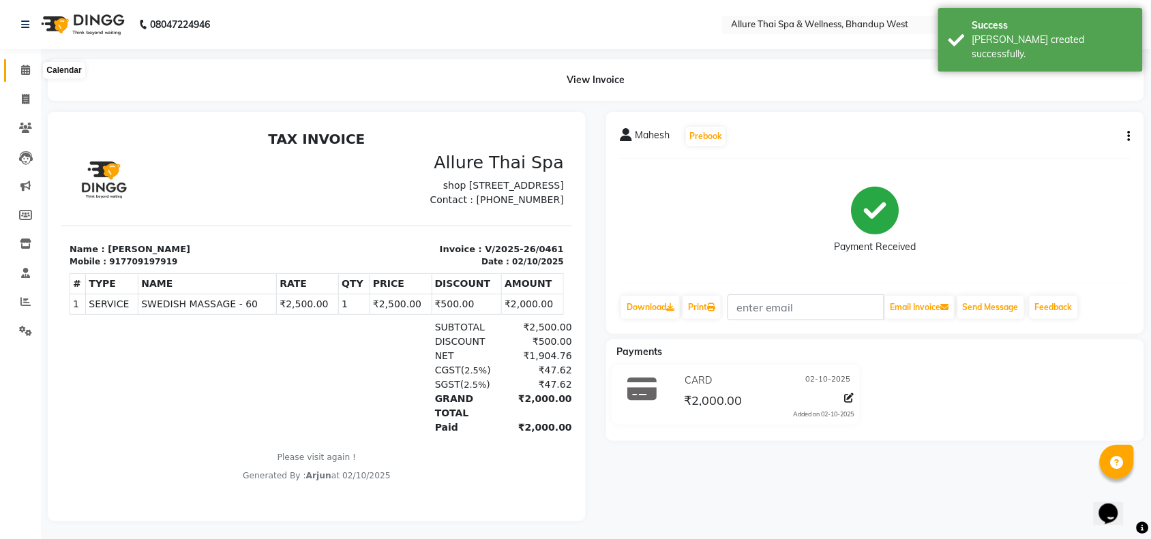
click at [25, 75] on icon at bounding box center [25, 70] width 9 height 10
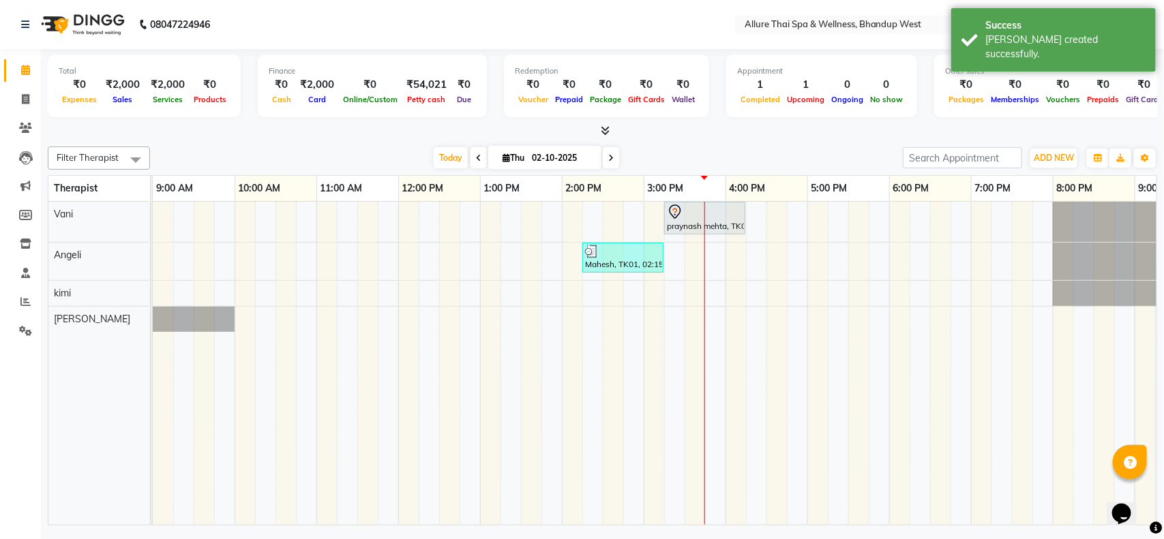
click at [913, 334] on td at bounding box center [919, 363] width 20 height 323
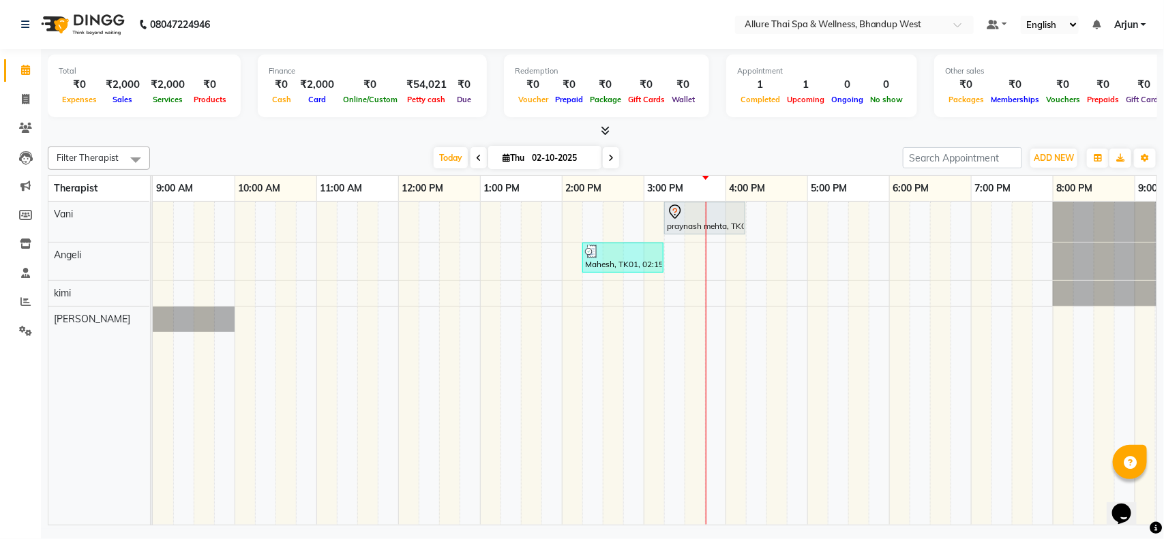
click at [339, 132] on div at bounding box center [602, 131] width 1109 height 14
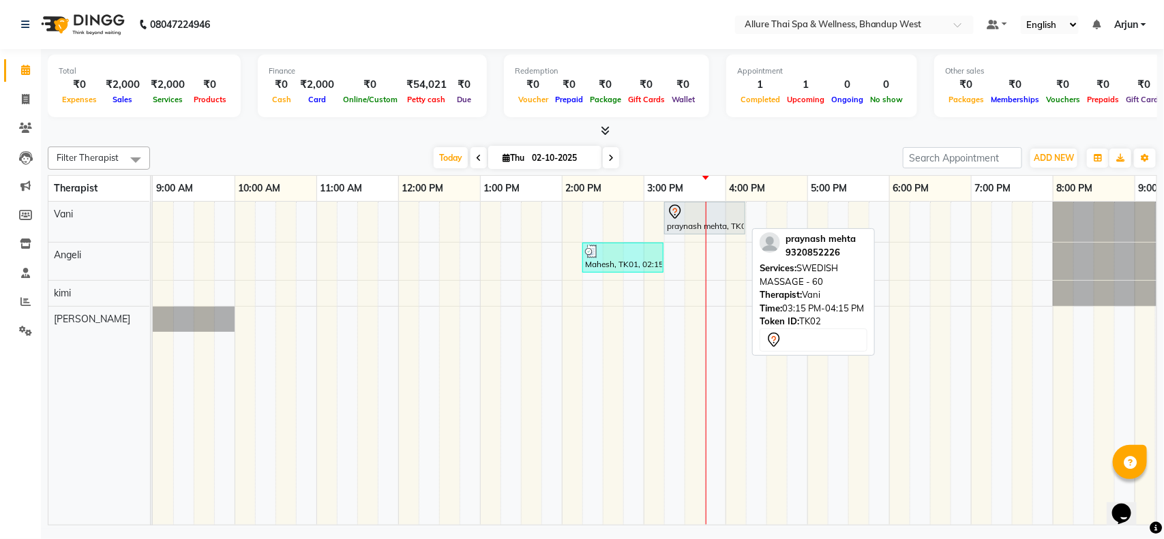
click at [690, 217] on div at bounding box center [705, 212] width 76 height 16
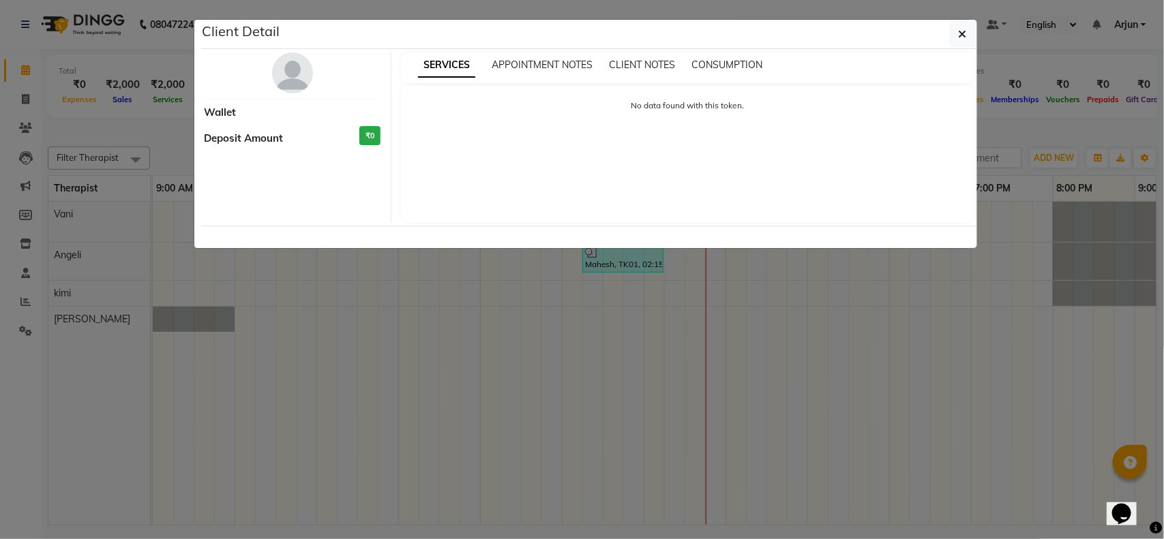
select select "7"
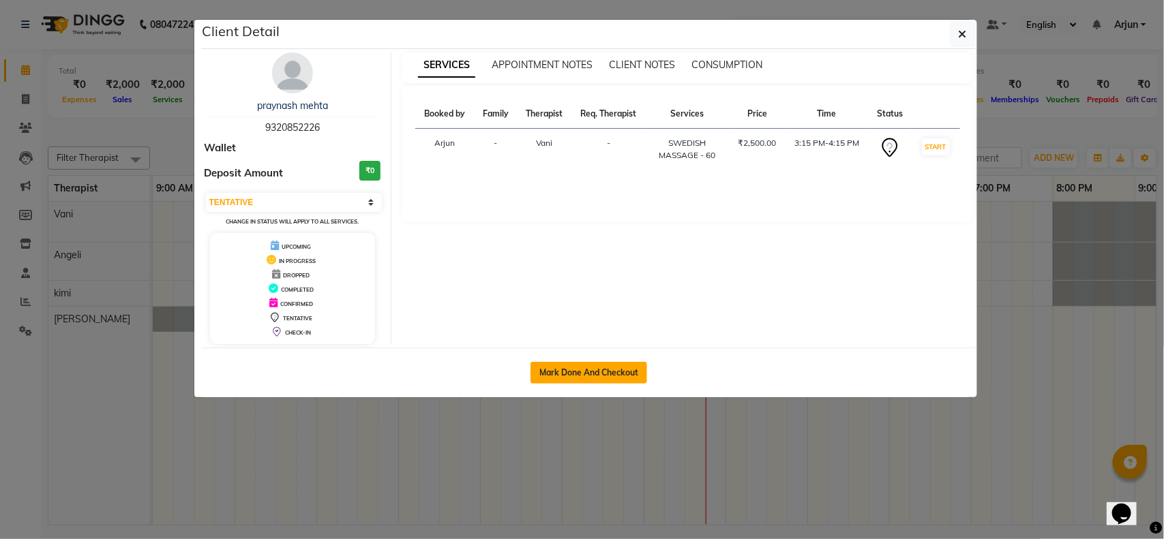
click at [590, 376] on button "Mark Done And Checkout" at bounding box center [588, 373] width 117 height 22
select select "8527"
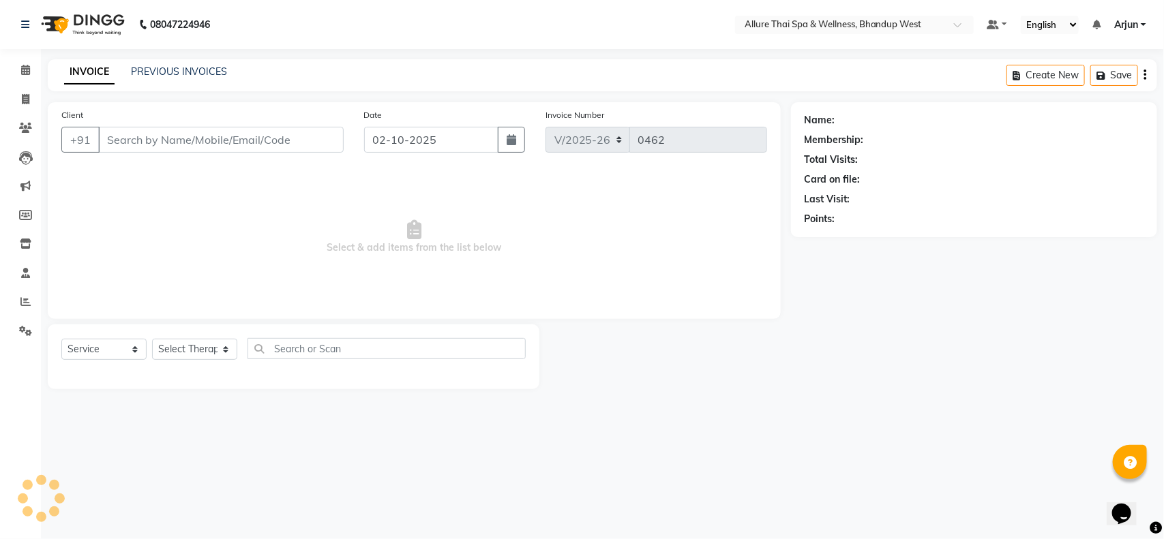
select select "package"
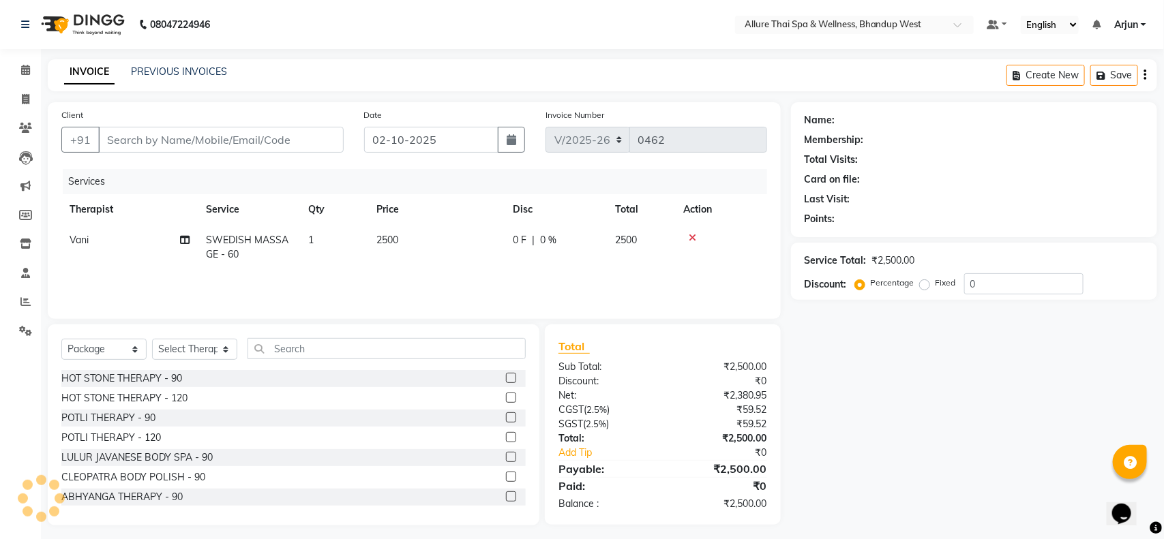
type input "9320852226"
select select "84286"
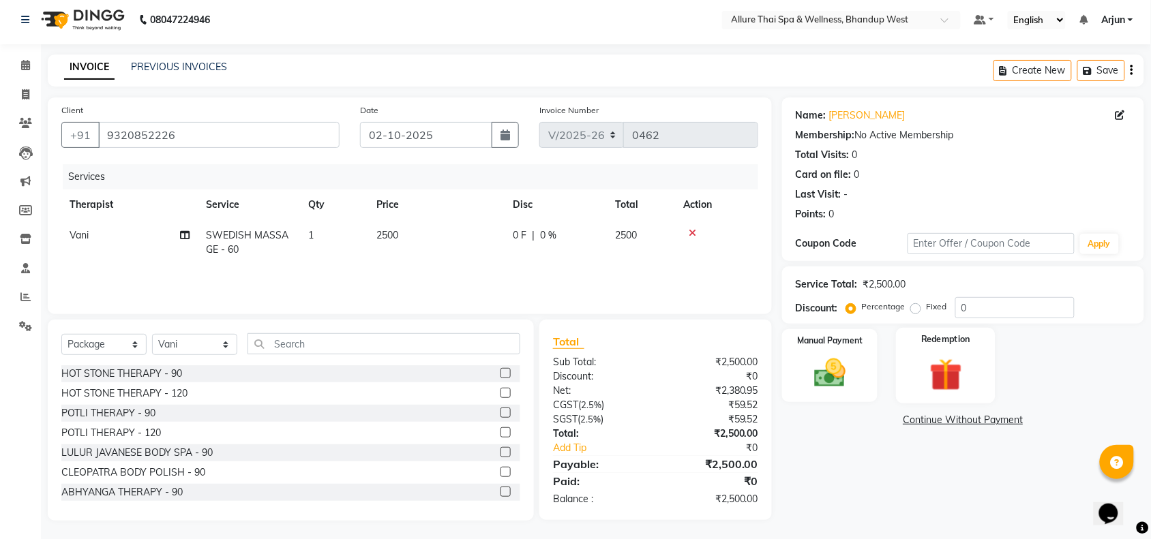
scroll to position [5, 0]
click at [864, 374] on div "Manual Payment" at bounding box center [830, 365] width 100 height 76
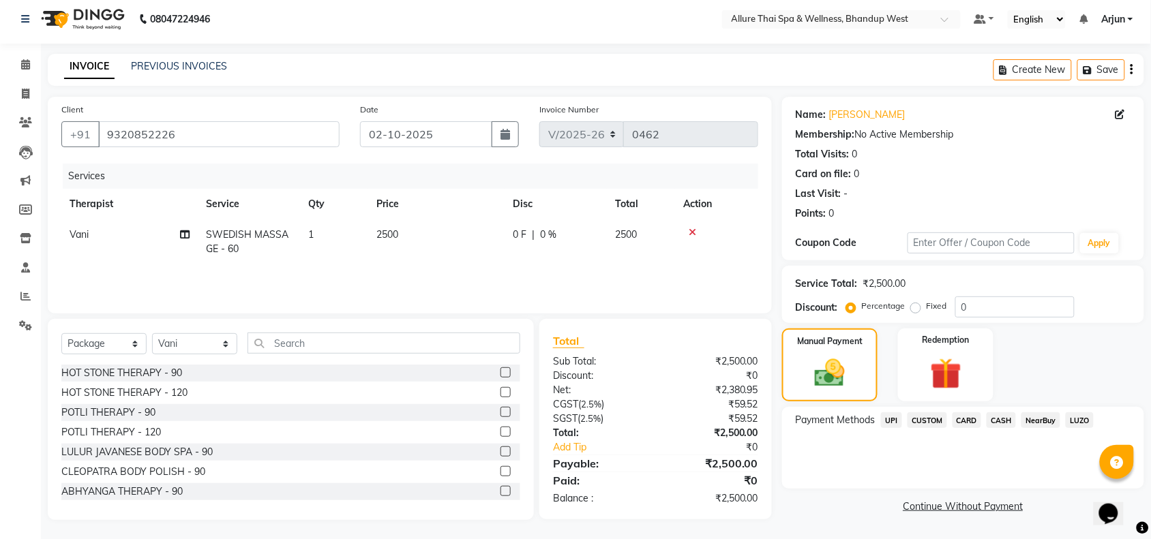
click at [971, 423] on span "CARD" at bounding box center [966, 420] width 29 height 16
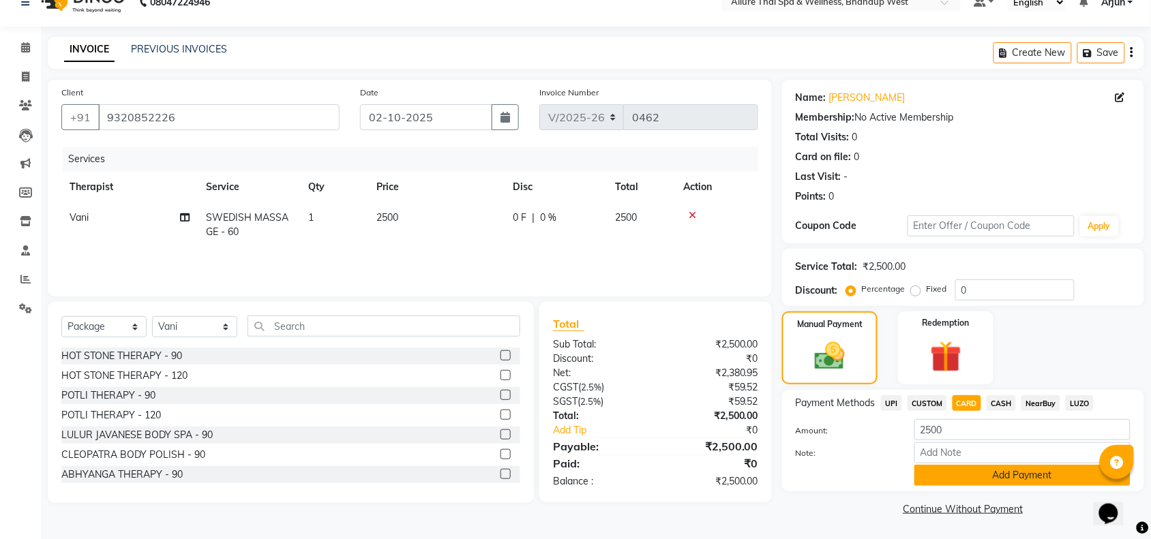
click at [960, 475] on button "Add Payment" at bounding box center [1022, 475] width 216 height 21
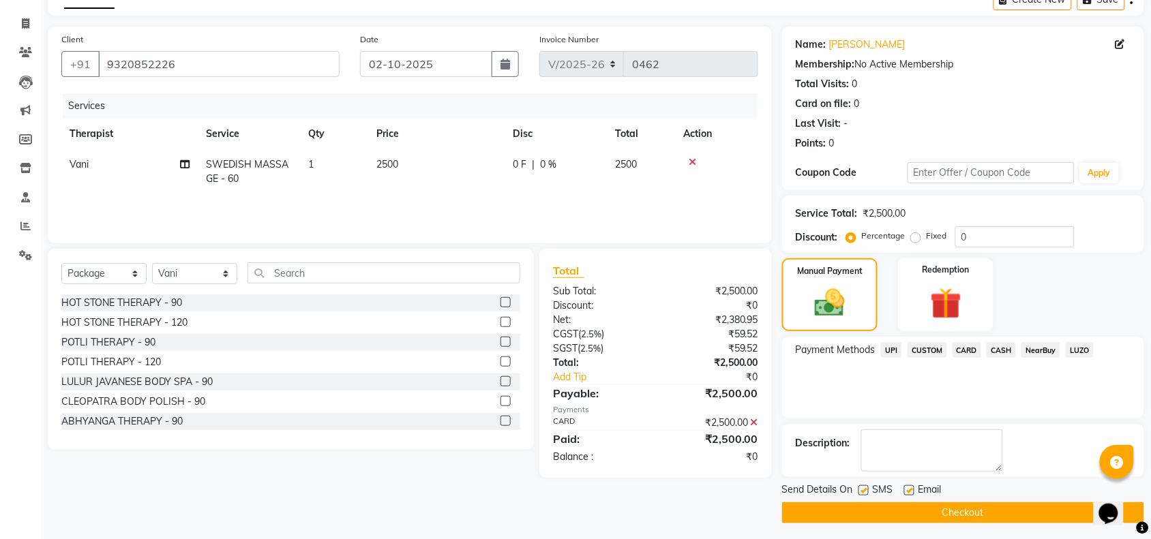
scroll to position [80, 0]
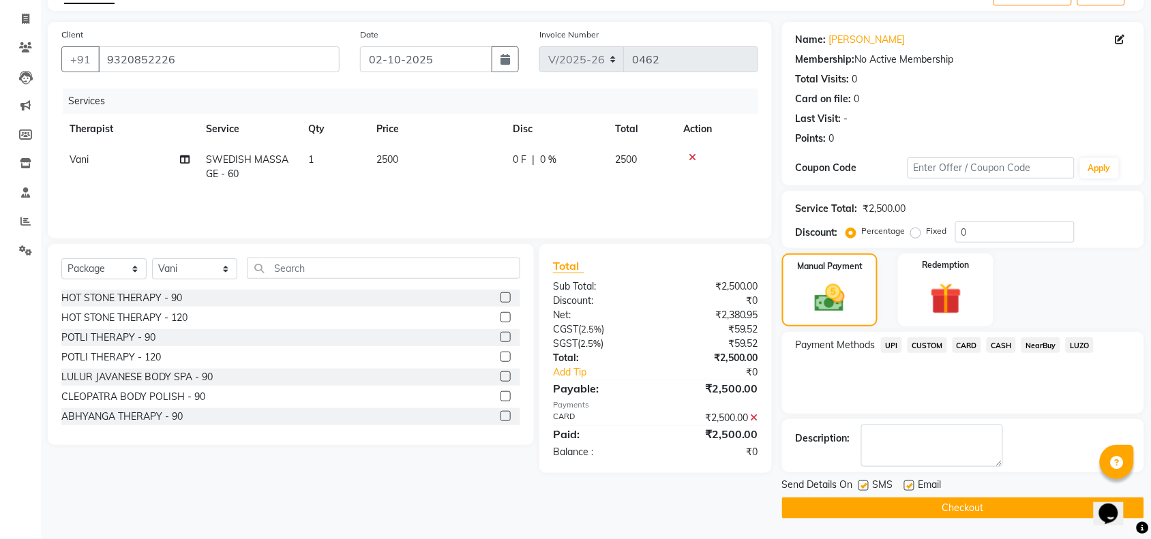
click at [861, 485] on label at bounding box center [863, 486] width 10 height 10
click at [861, 485] on input "checkbox" at bounding box center [862, 486] width 9 height 9
checkbox input "false"
click at [864, 504] on button "Checkout" at bounding box center [963, 508] width 362 height 21
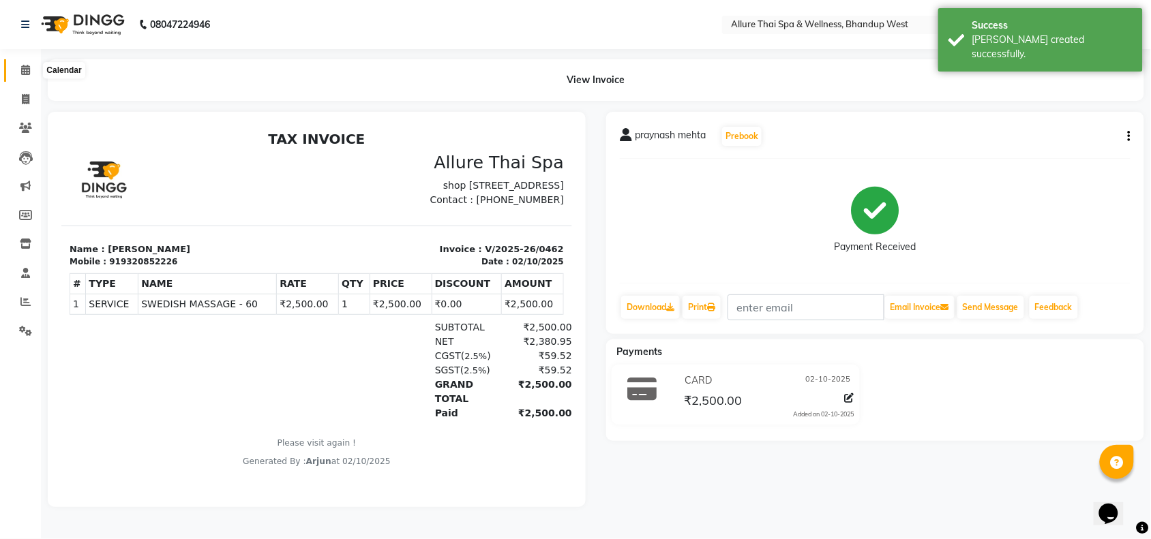
click at [32, 72] on span at bounding box center [26, 71] width 24 height 16
